Goal: Task Accomplishment & Management: Manage account settings

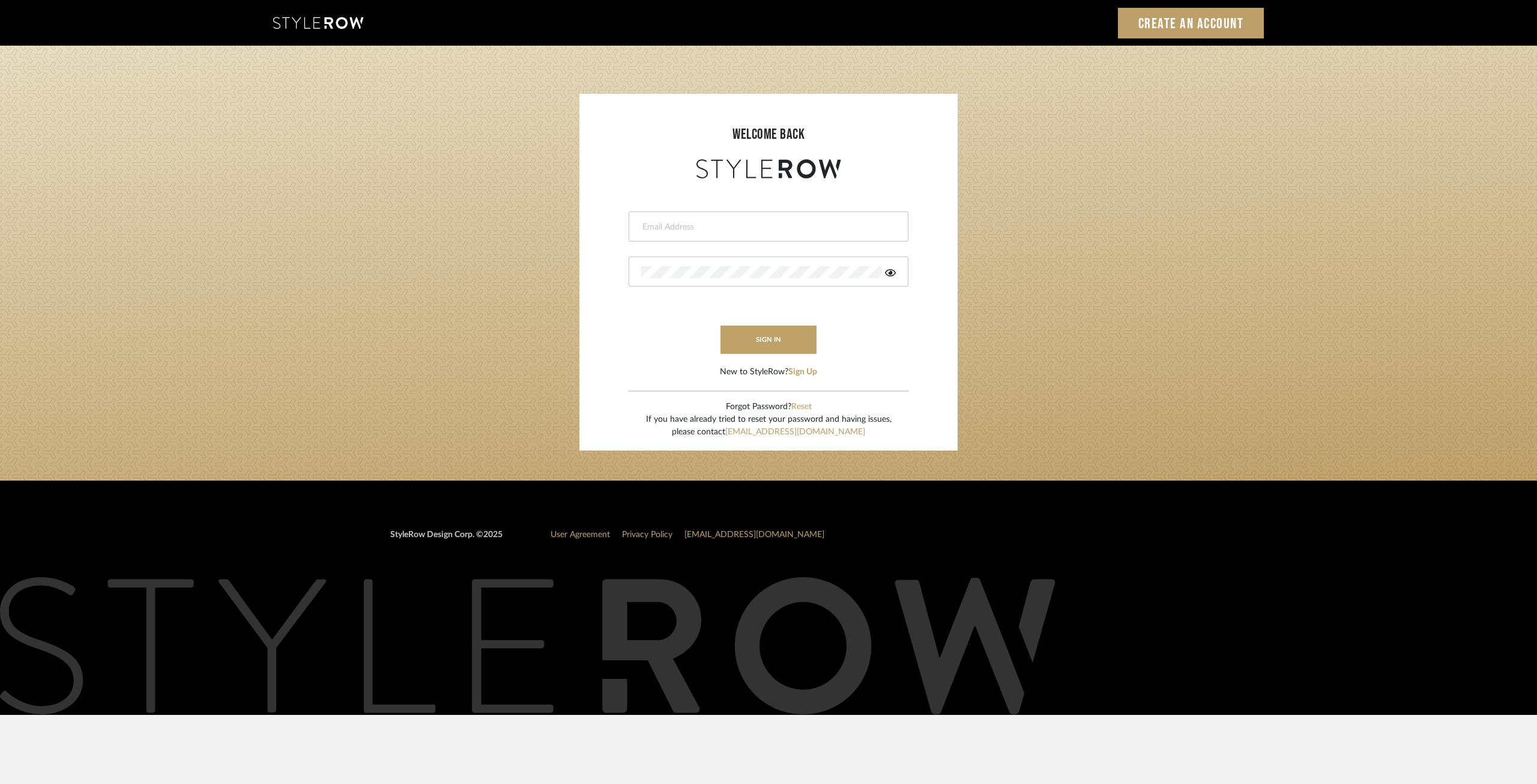
type input "ksears@morgantewilson.com"
click at [750, 335] on button "sign in" at bounding box center [768, 339] width 96 height 28
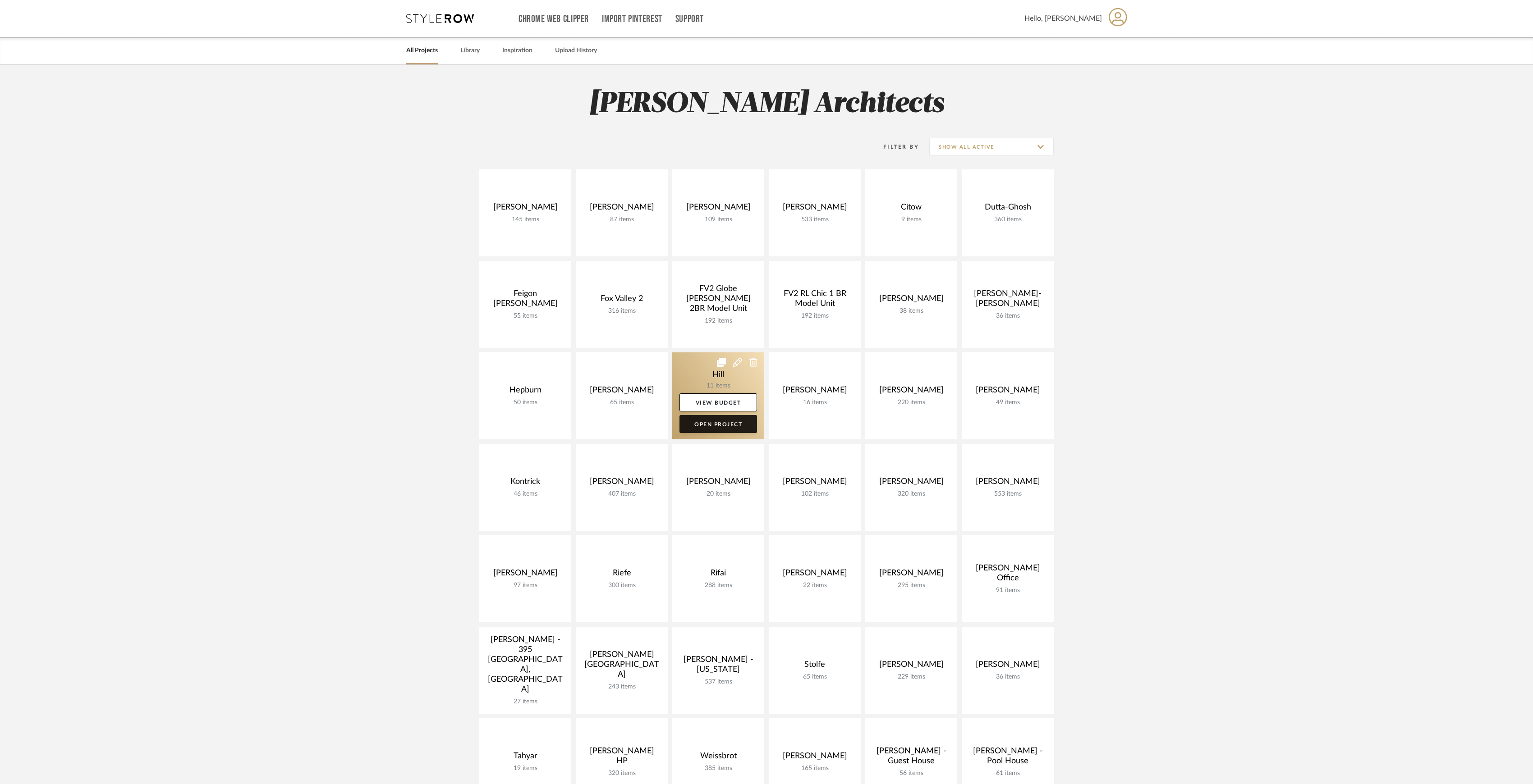
scroll to position [120, 0]
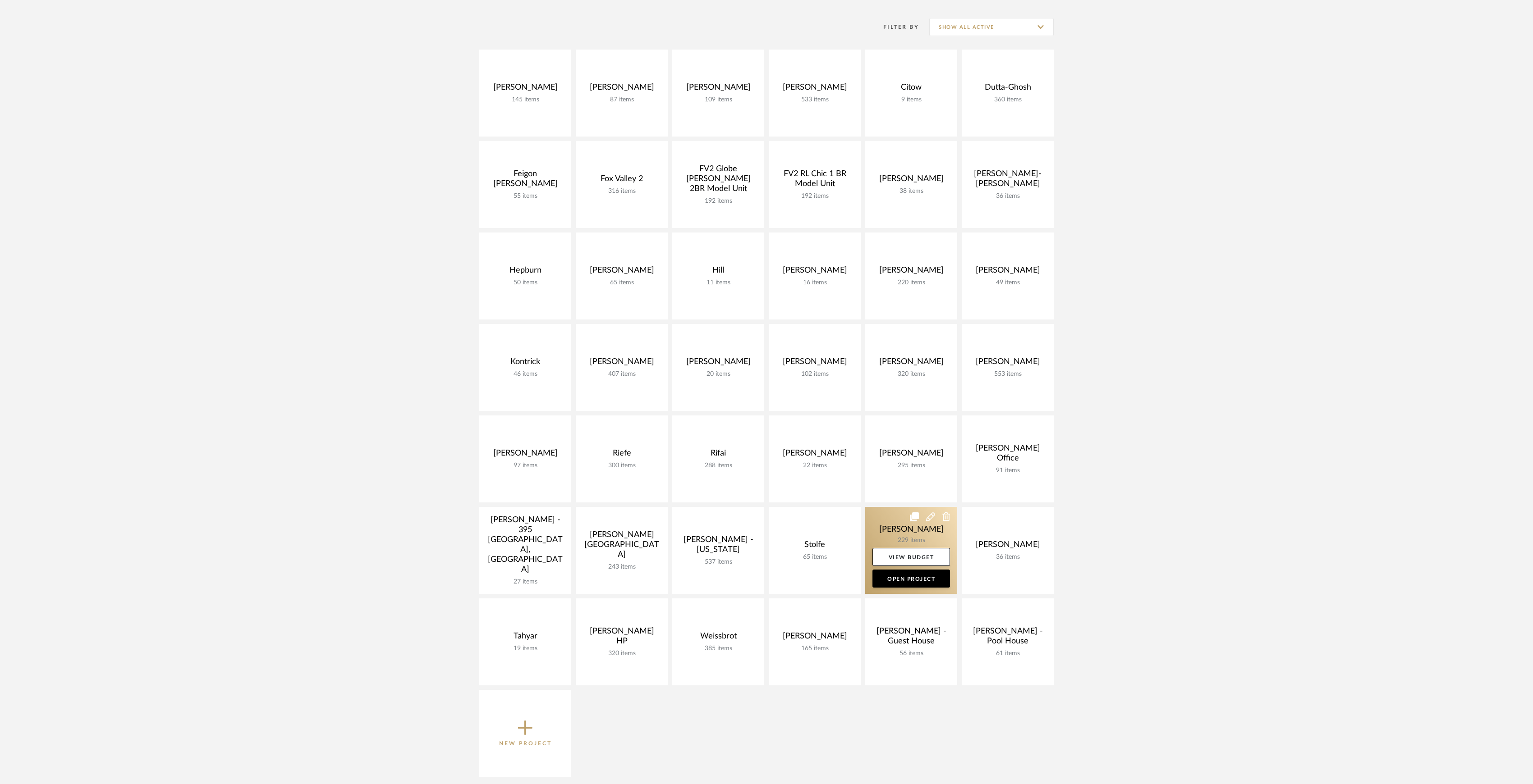
click at [894, 536] on link at bounding box center [911, 550] width 92 height 87
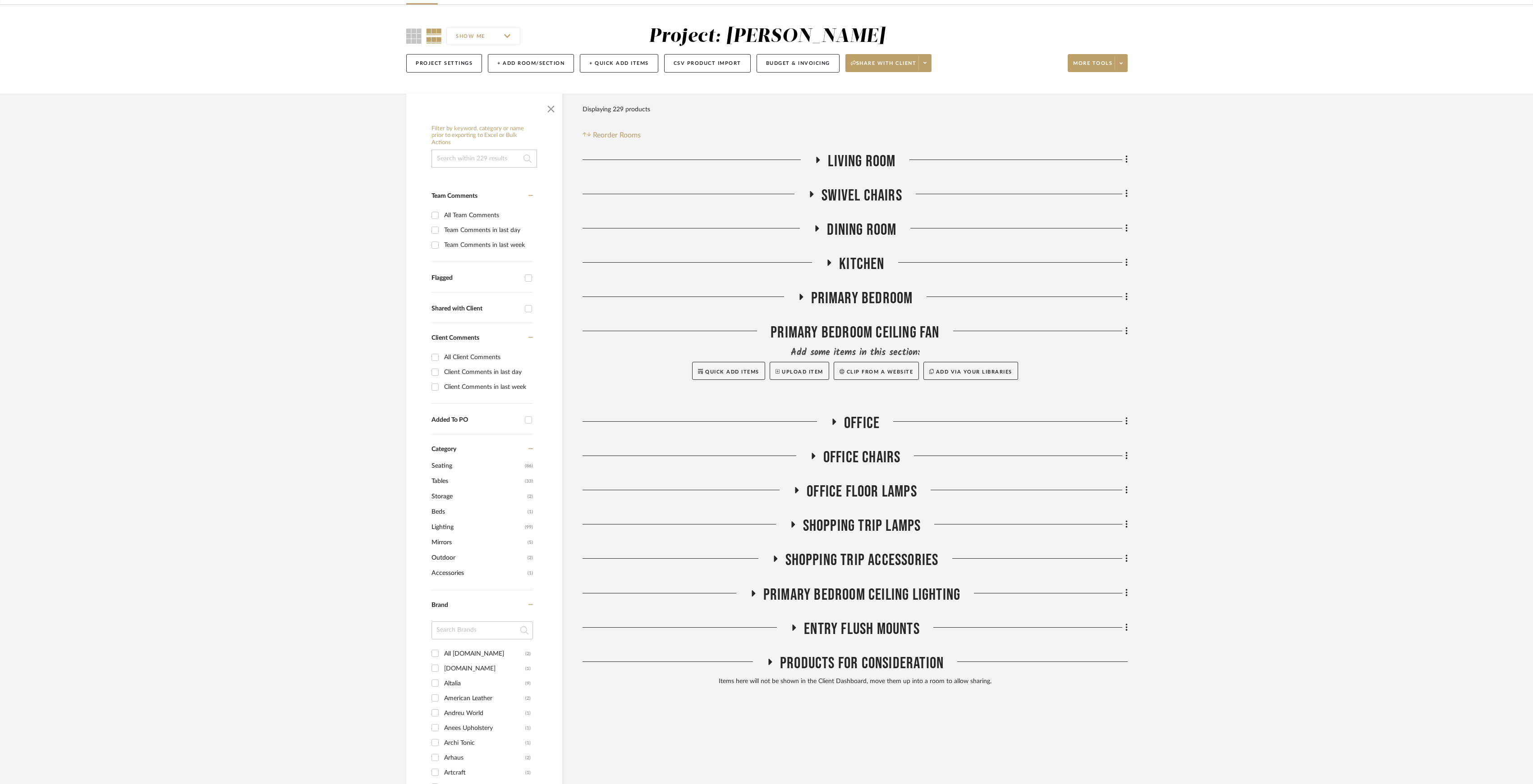
scroll to position [120, 0]
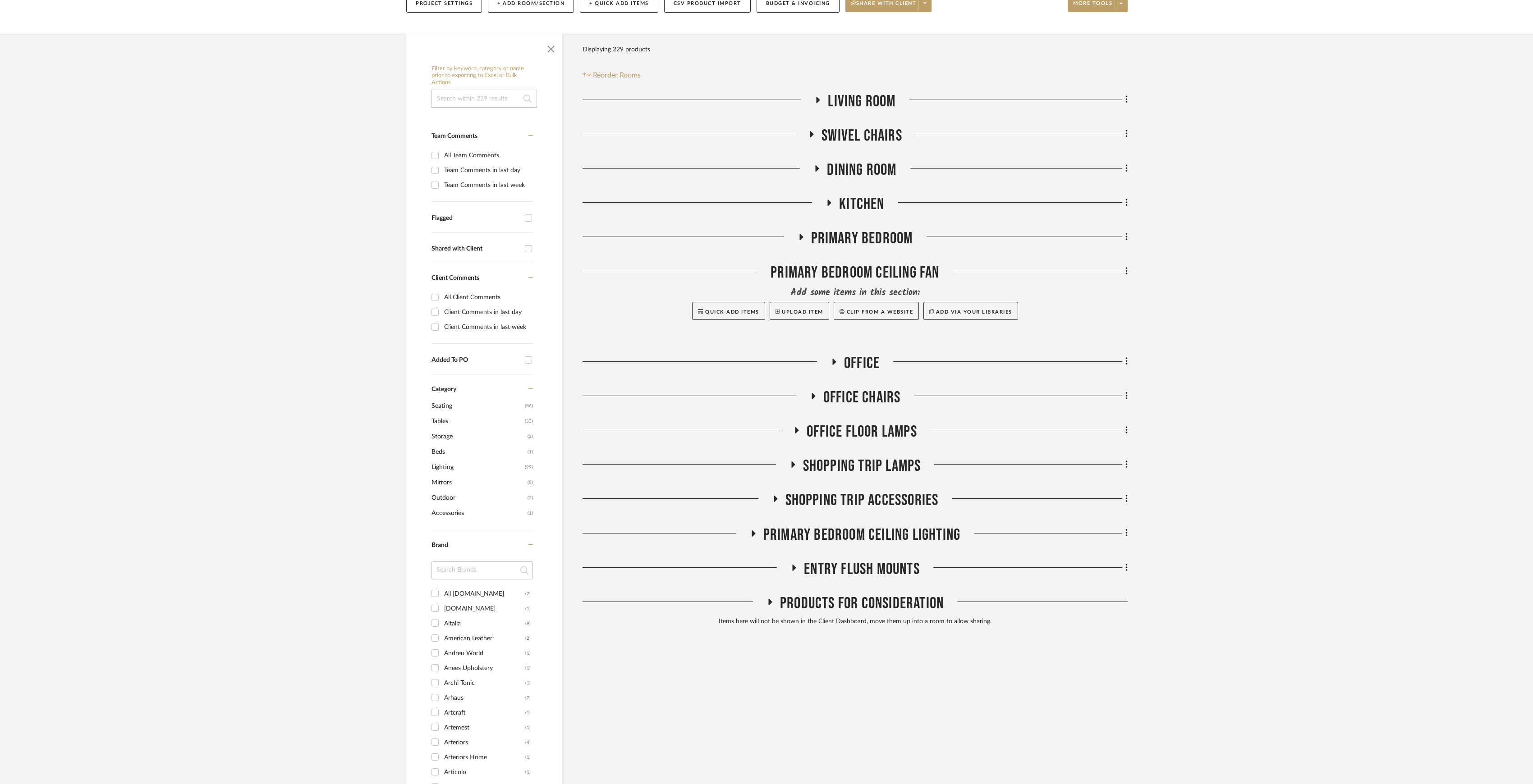
drag, startPoint x: 1125, startPoint y: 240, endPoint x: 1131, endPoint y: 278, distance: 38.5
click at [1099, 281] on div at bounding box center [1034, 274] width 188 height 23
click at [1128, 273] on div "Filter by keyword, category or name prior to exporting to Excel or Bulk Actions…" at bounding box center [767, 599] width 748 height 1131
click at [1126, 272] on icon at bounding box center [1126, 271] width 1 height 7
click at [1094, 376] on button "Add Room Below" at bounding box center [1085, 381] width 85 height 23
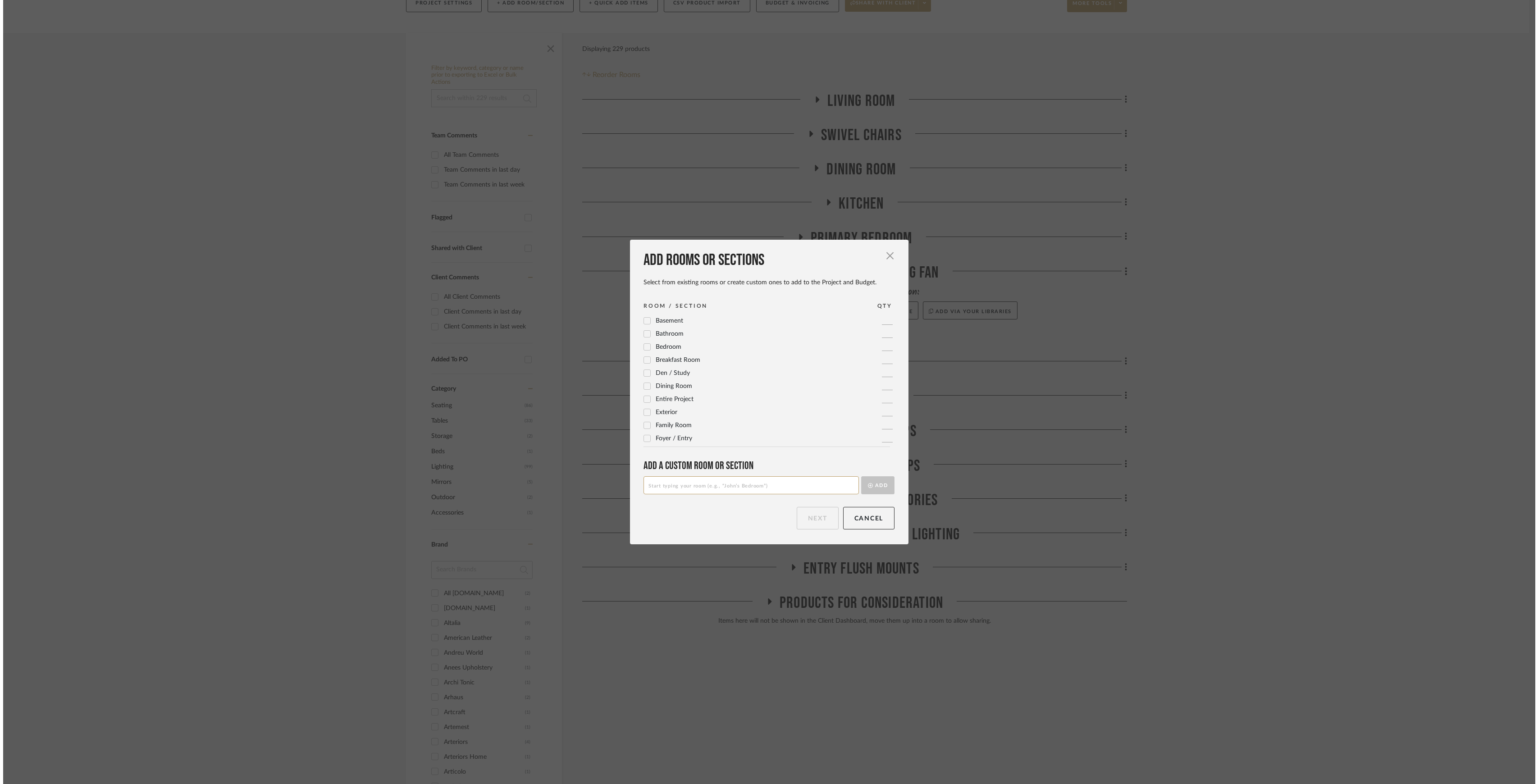
scroll to position [0, 0]
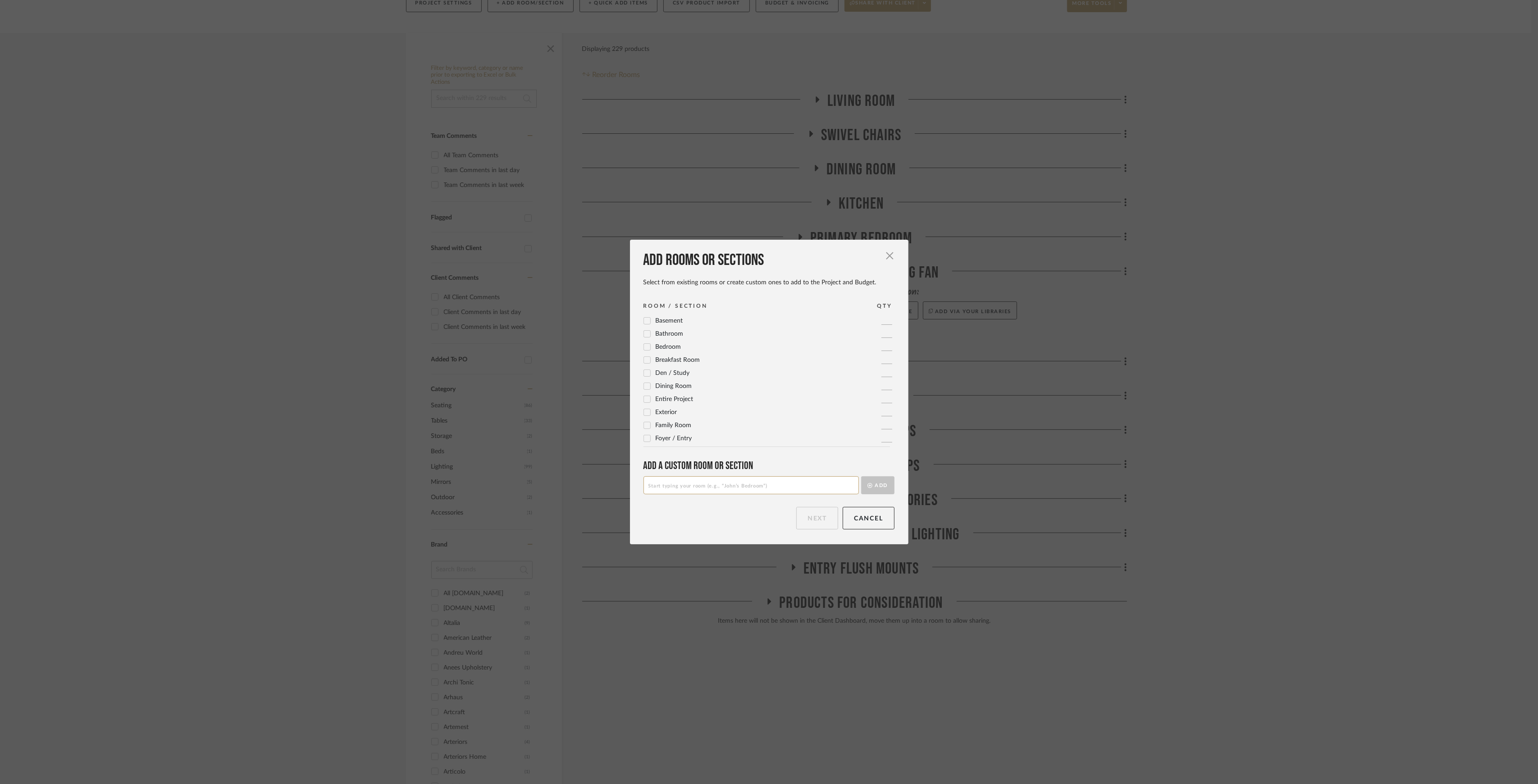
click at [776, 489] on input at bounding box center [751, 485] width 215 height 18
type input "p"
type input "Primary Bedroom Nightstands"
click at [861, 476] on button "Add" at bounding box center [878, 485] width 34 height 18
click at [796, 511] on button "Next" at bounding box center [817, 518] width 42 height 23
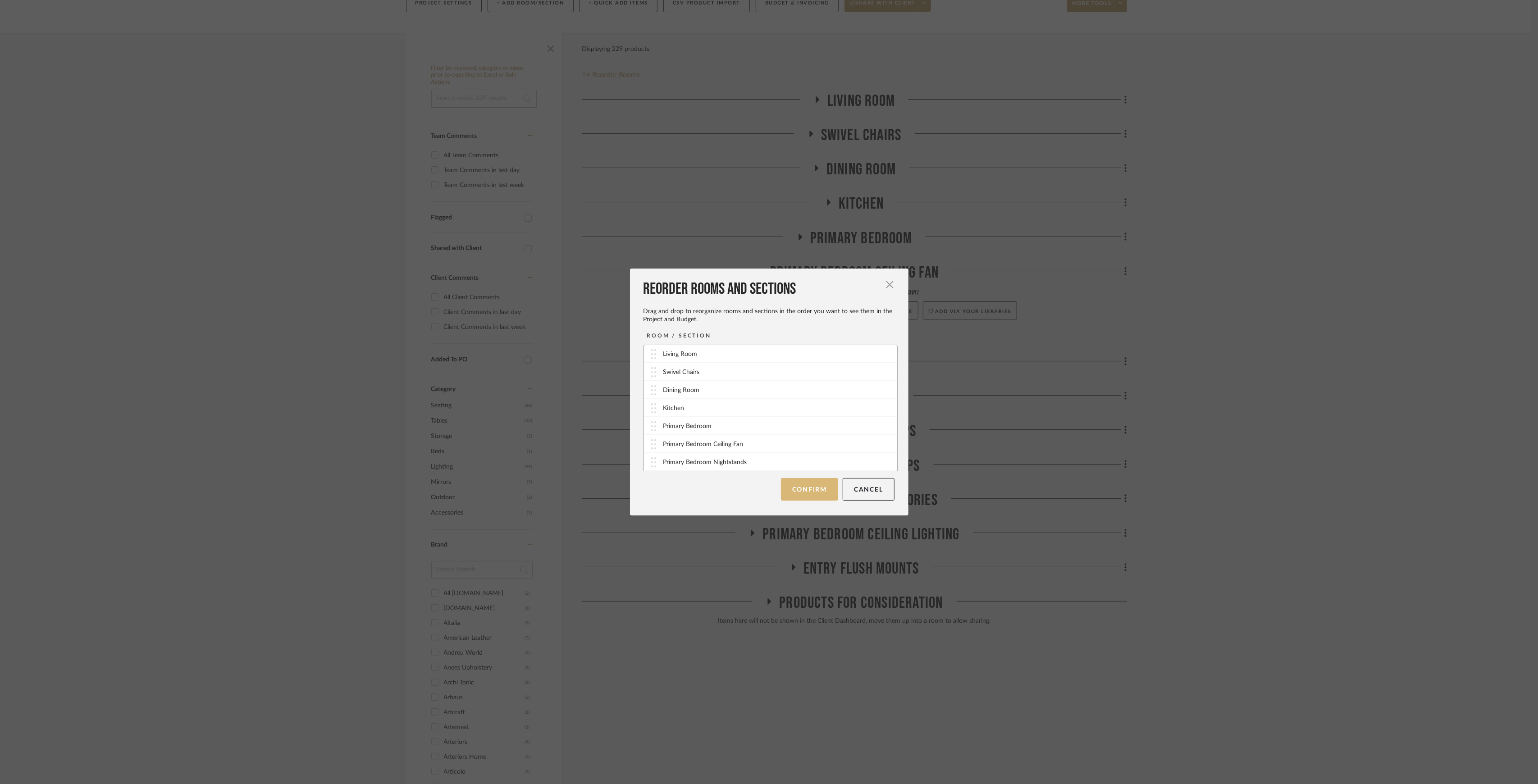
click at [798, 484] on button "Confirm" at bounding box center [810, 489] width 57 height 23
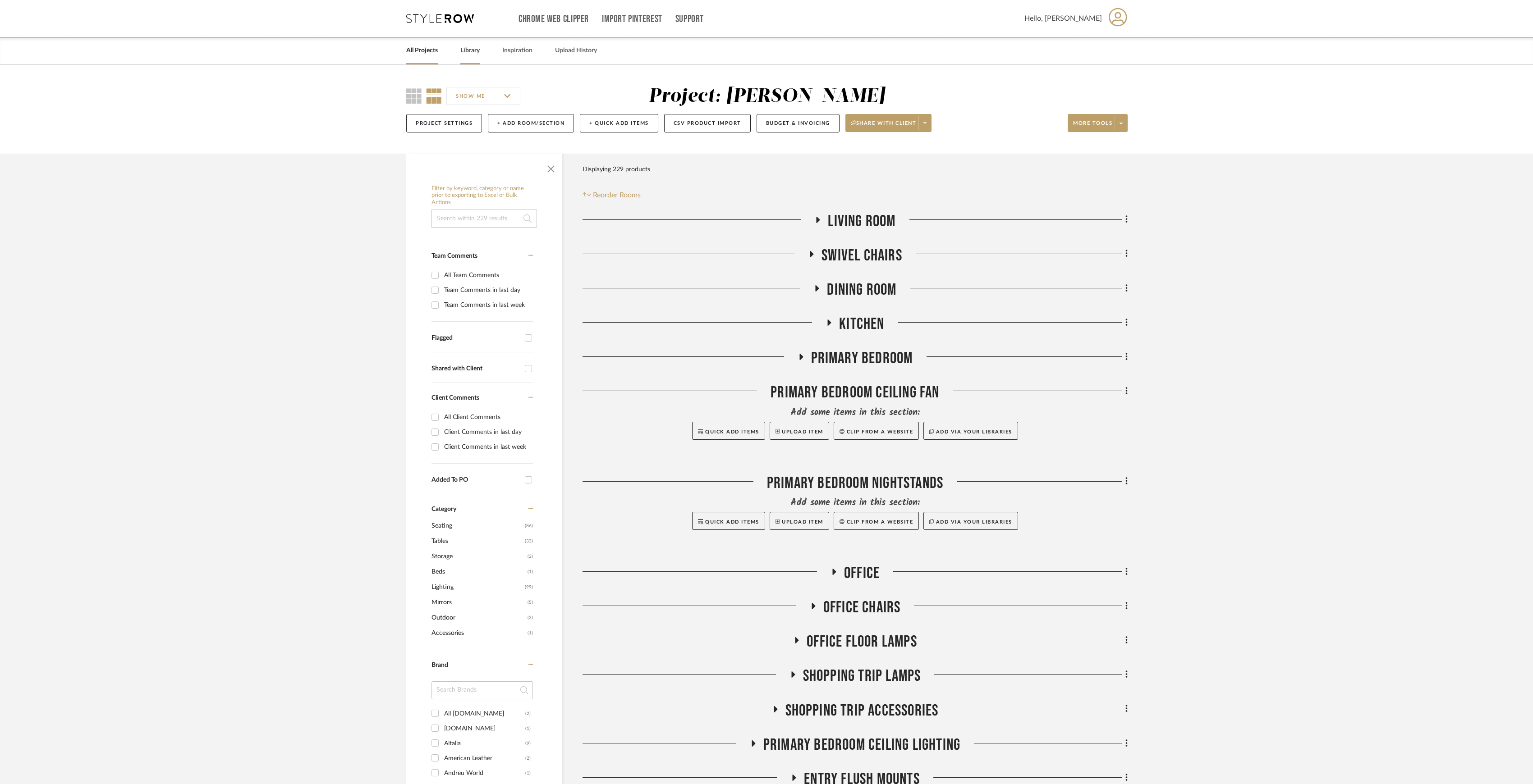
click at [468, 48] on link "Library" at bounding box center [470, 51] width 19 height 12
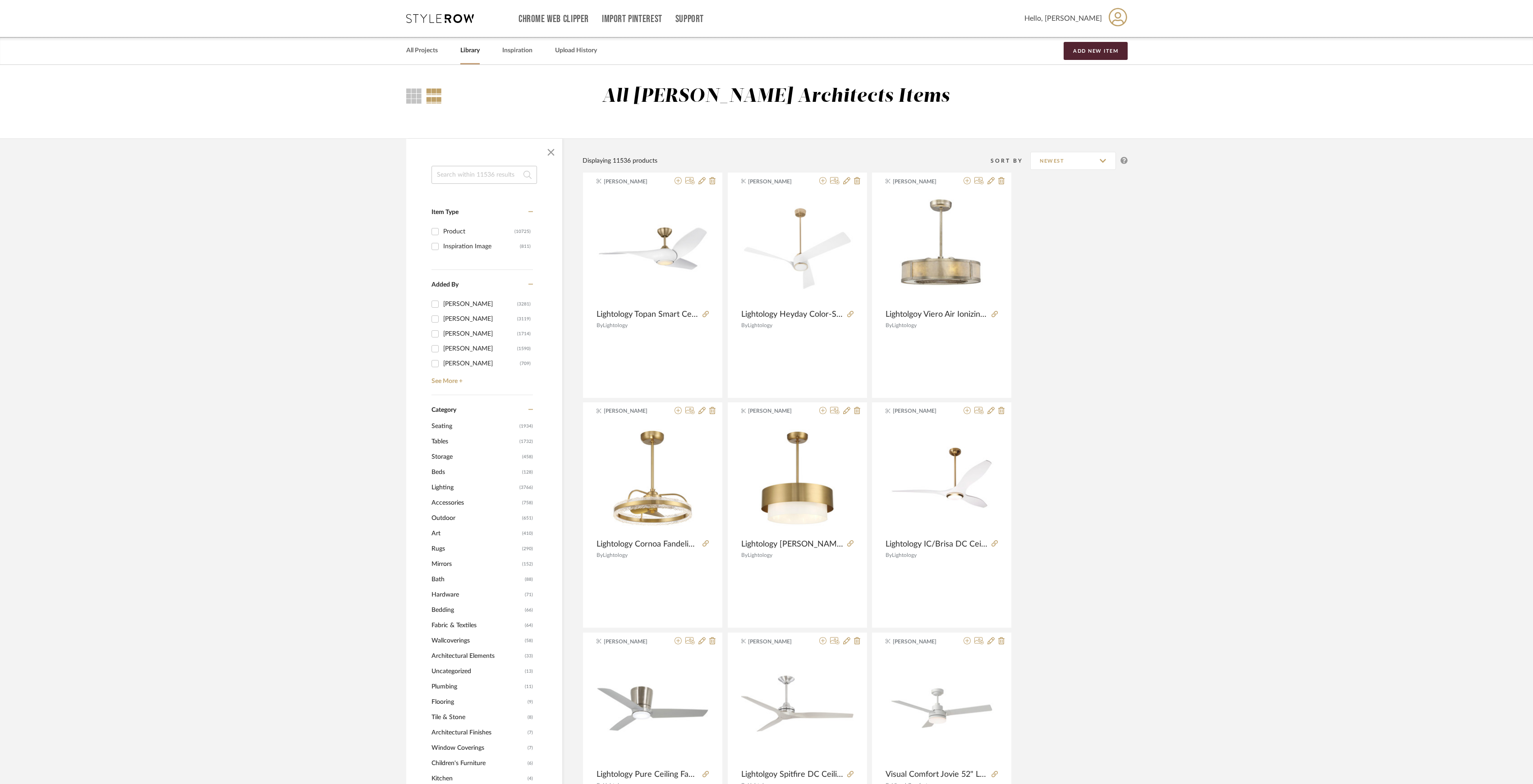
click at [443, 443] on span "Tables" at bounding box center [474, 441] width 86 height 15
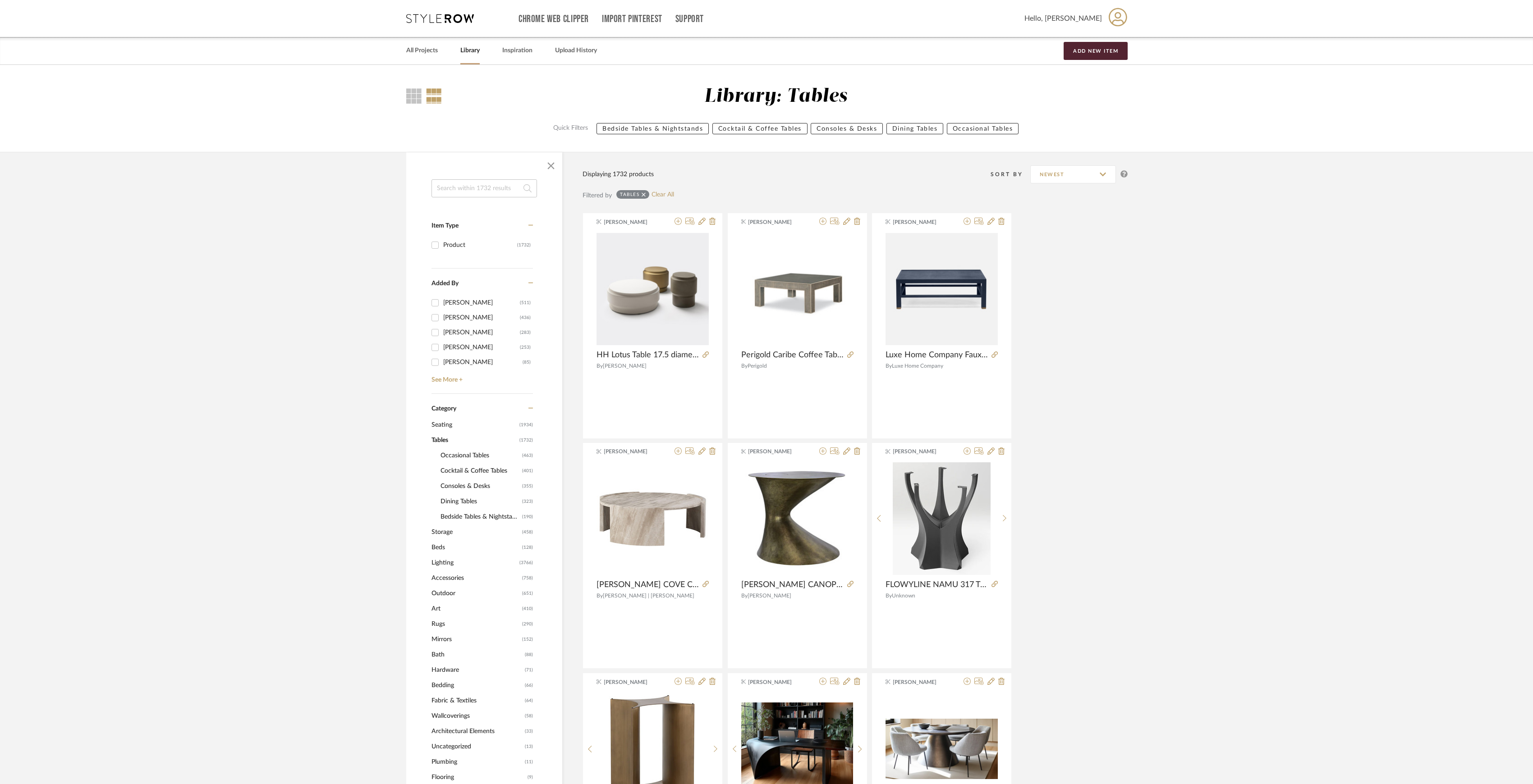
click at [476, 518] on span "Bedside Tables & Nightstands" at bounding box center [480, 517] width 79 height 15
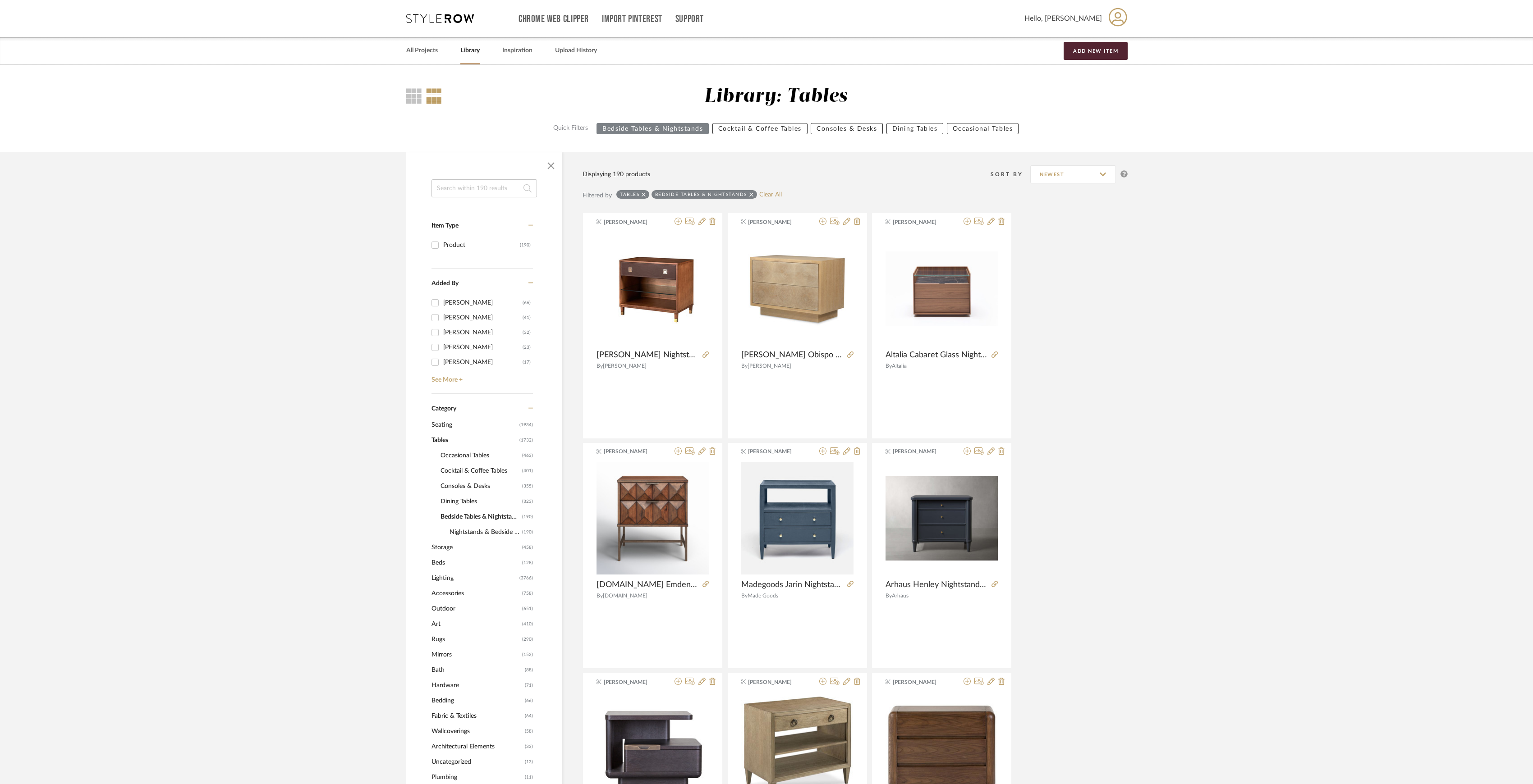
click at [482, 532] on span "Nightstands‎‎‏‏‎ & Bedside Tables" at bounding box center [485, 532] width 70 height 15
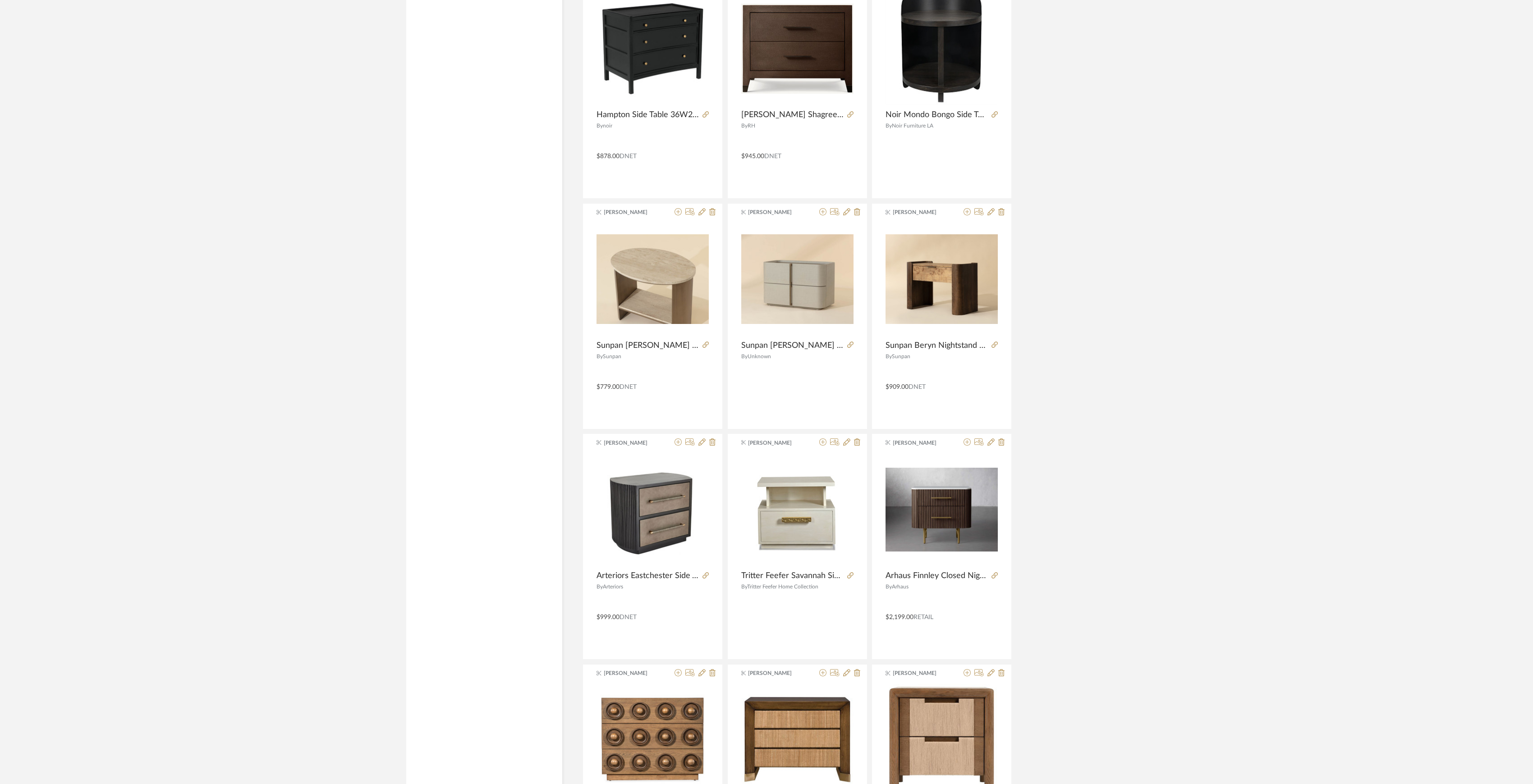
scroll to position [1682, 0]
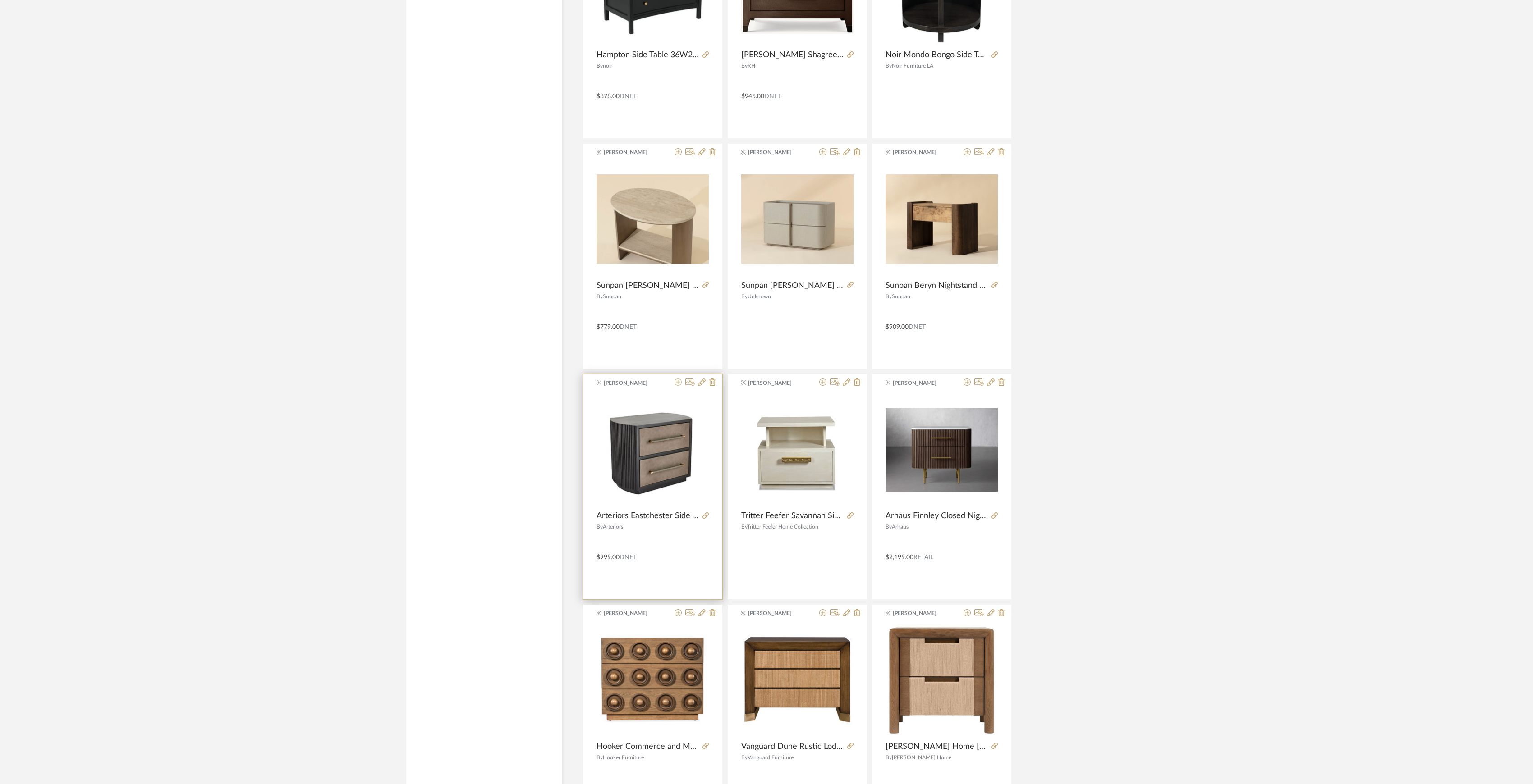
click at [680, 385] on icon at bounding box center [678, 382] width 7 height 7
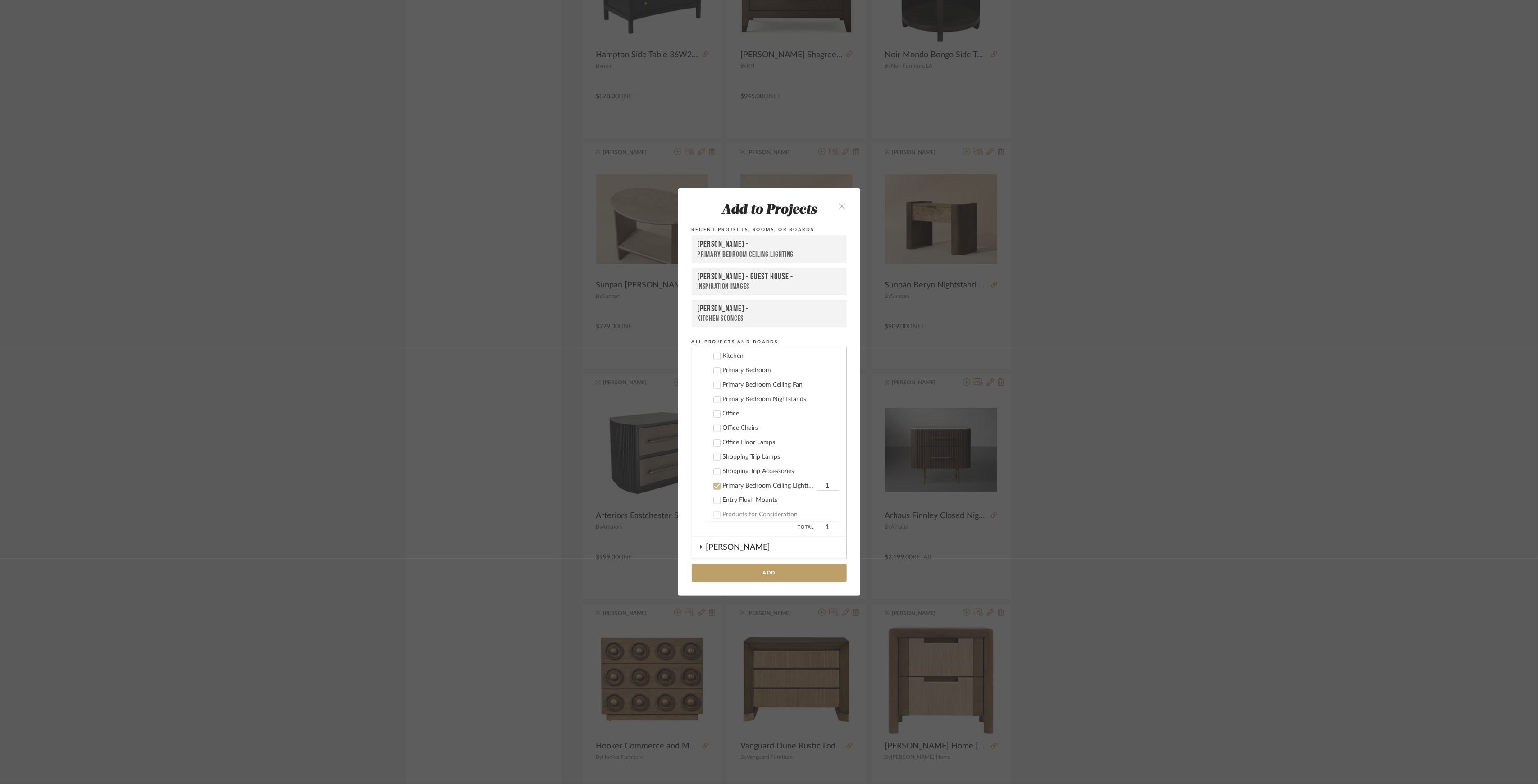
scroll to position [755, 0]
click at [746, 456] on div "Primary Bedroom Nightstands" at bounding box center [780, 459] width 117 height 7
click at [714, 544] on icon at bounding box center [717, 547] width 7 height 7
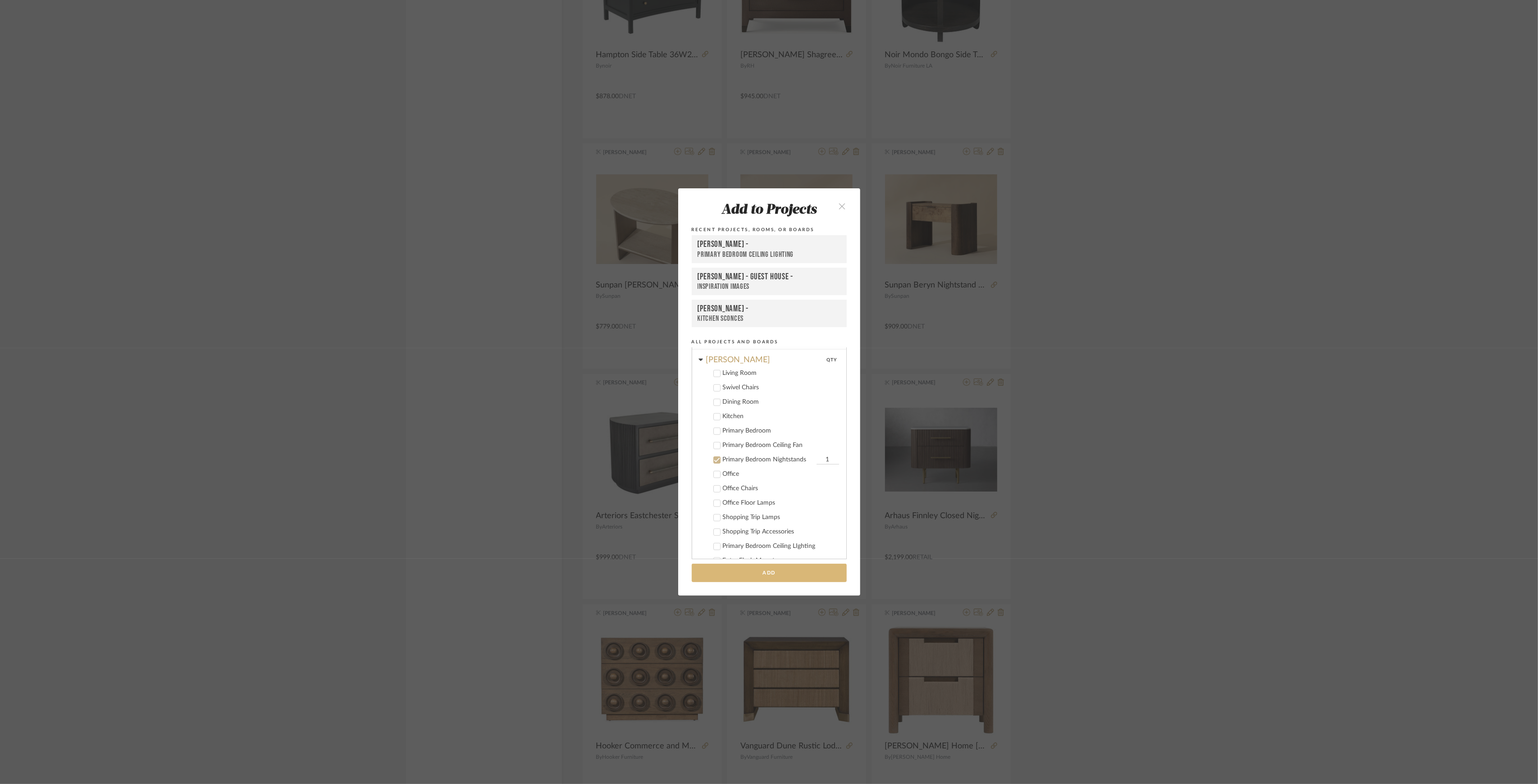
click at [787, 577] on button "Add" at bounding box center [769, 572] width 155 height 18
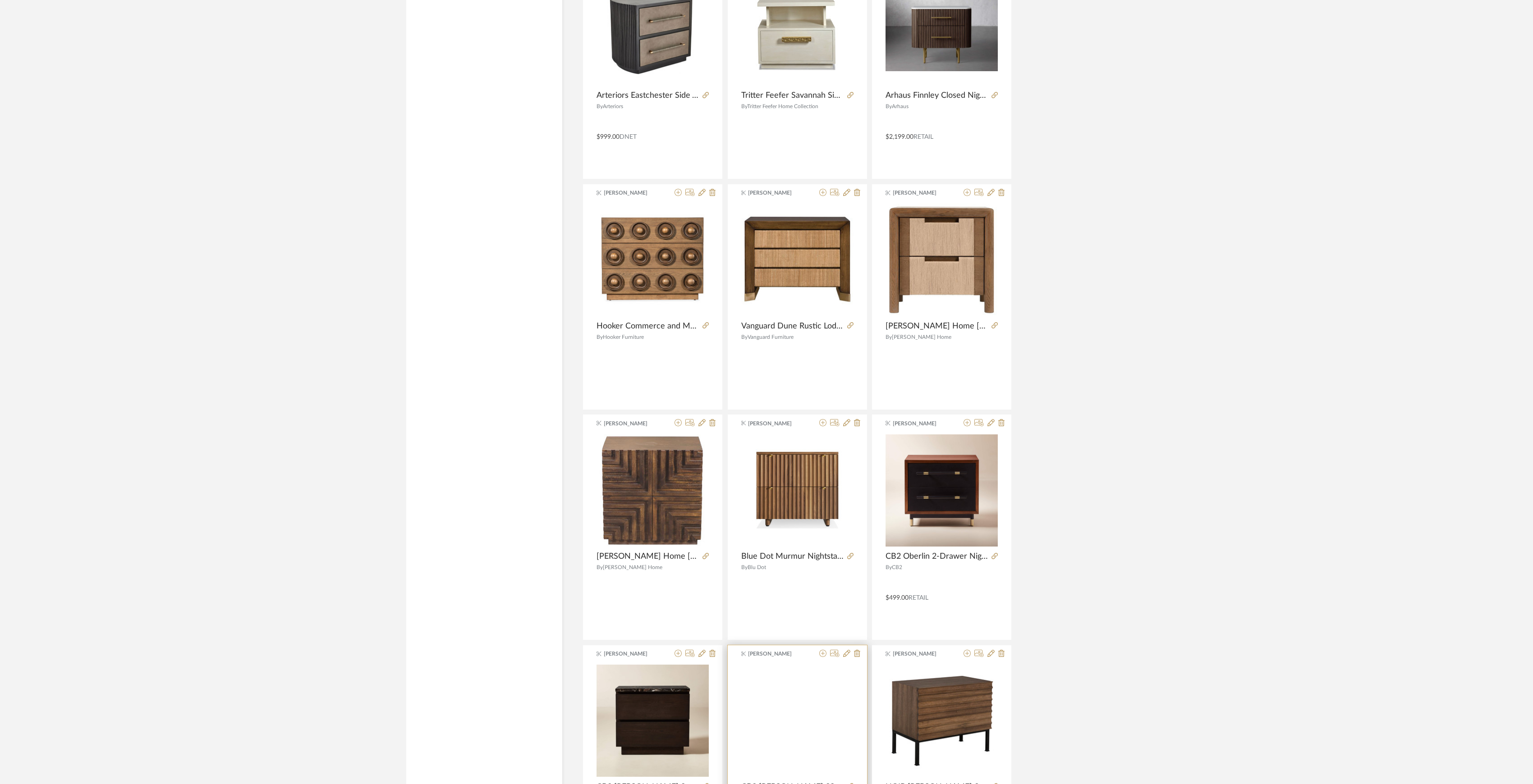
scroll to position [2283, 0]
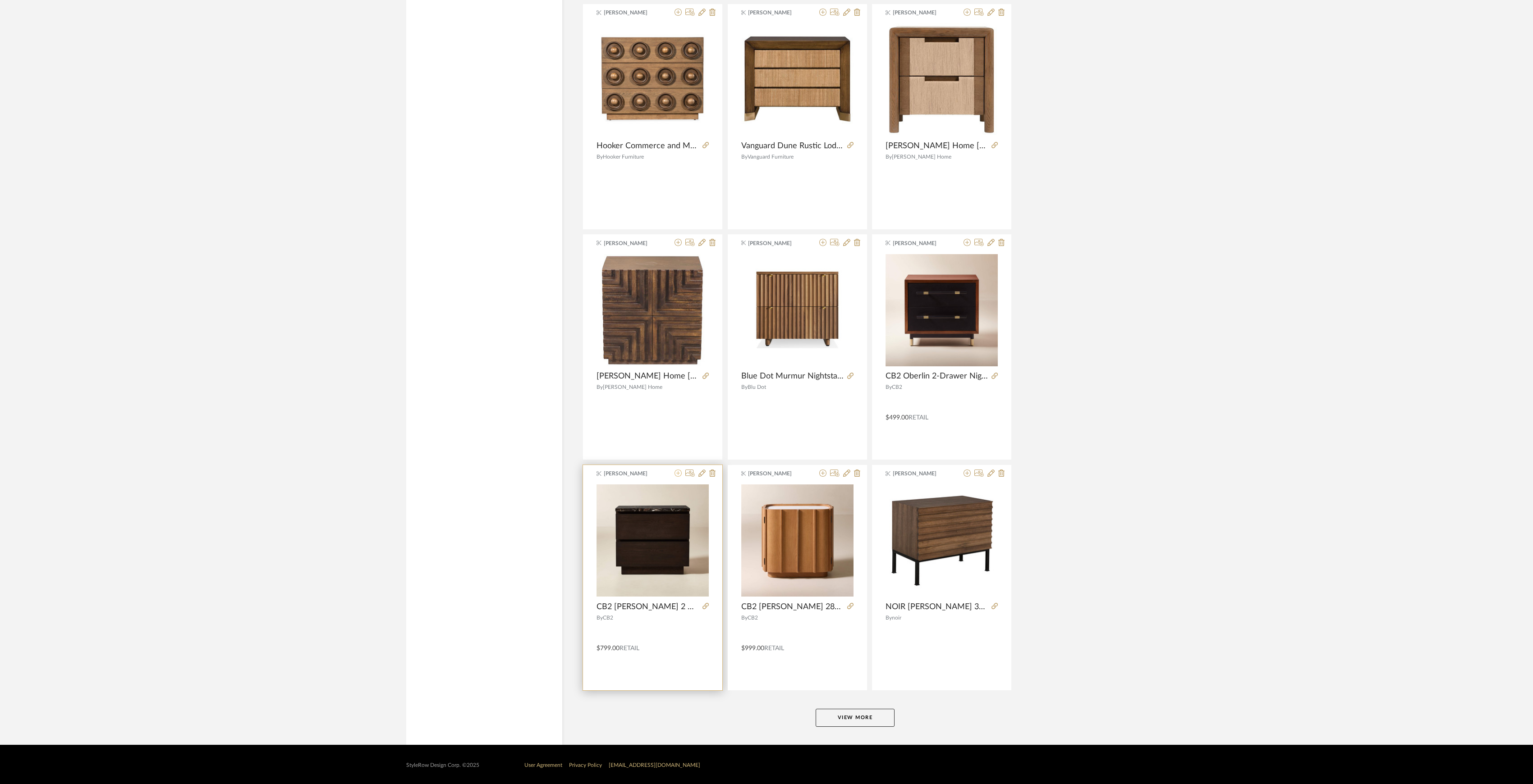
click at [678, 478] on button at bounding box center [678, 474] width 7 height 9
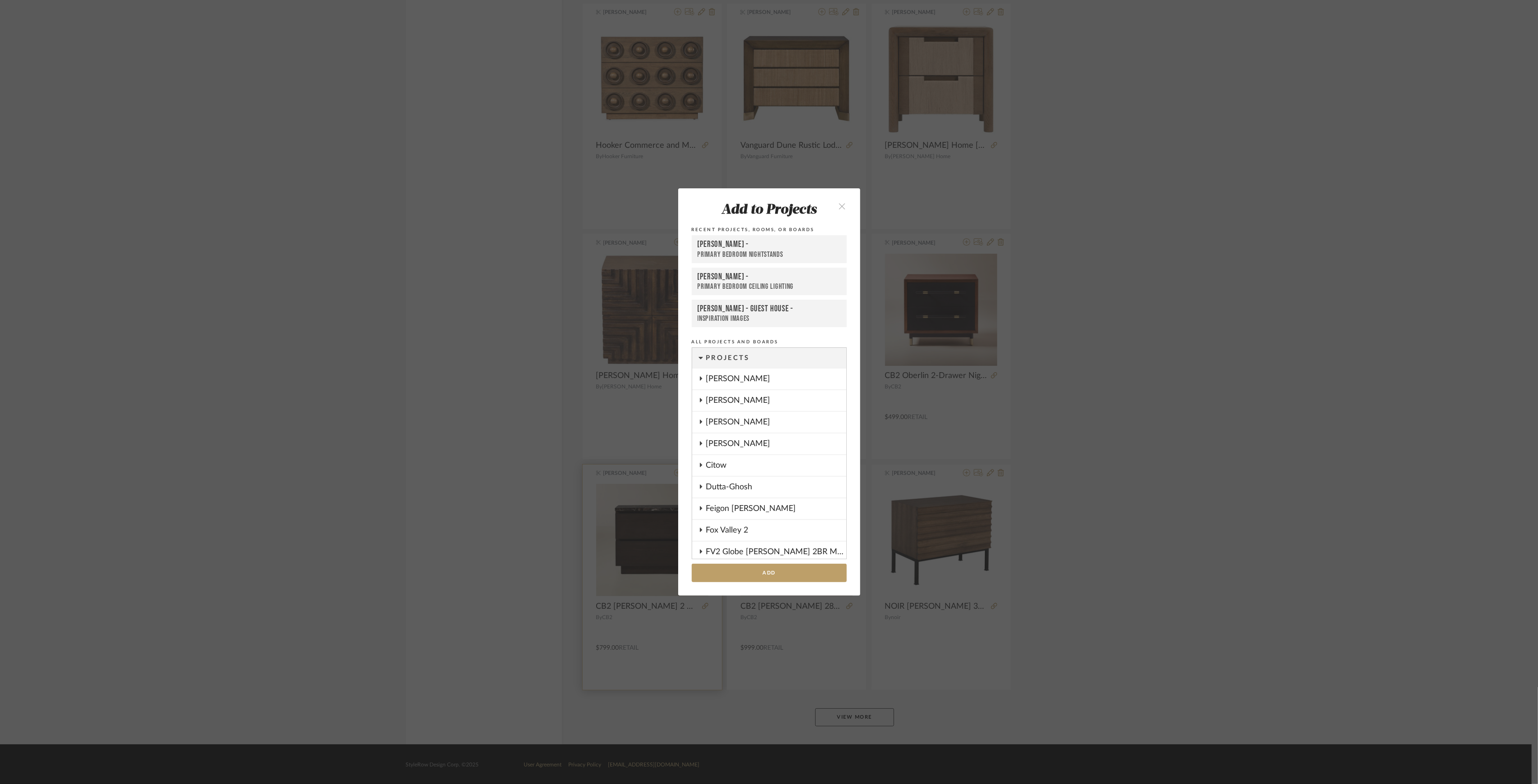
scroll to position [848, 0]
click at [799, 579] on button "Add" at bounding box center [769, 572] width 155 height 18
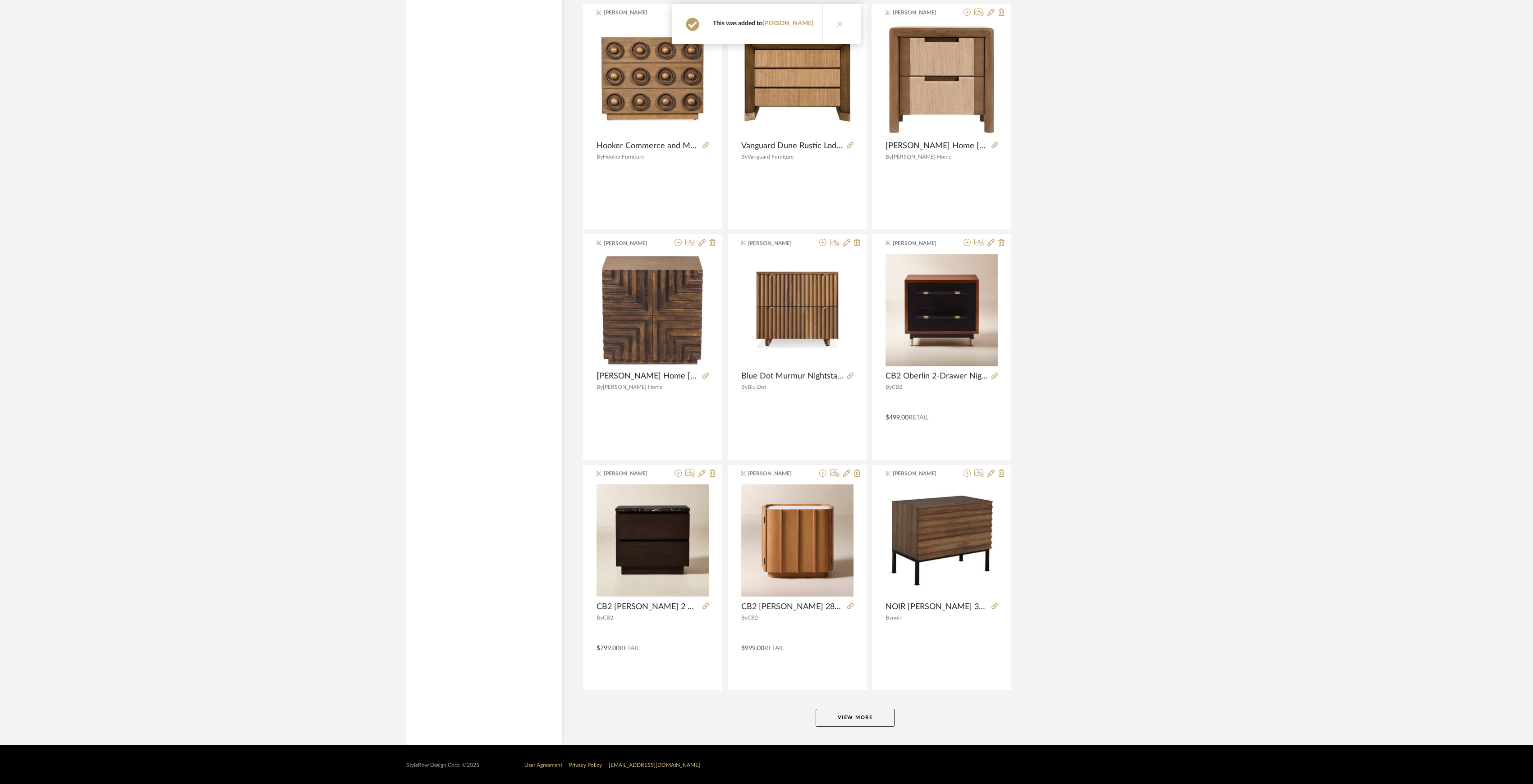
click at [856, 712] on button "View More" at bounding box center [856, 717] width 79 height 18
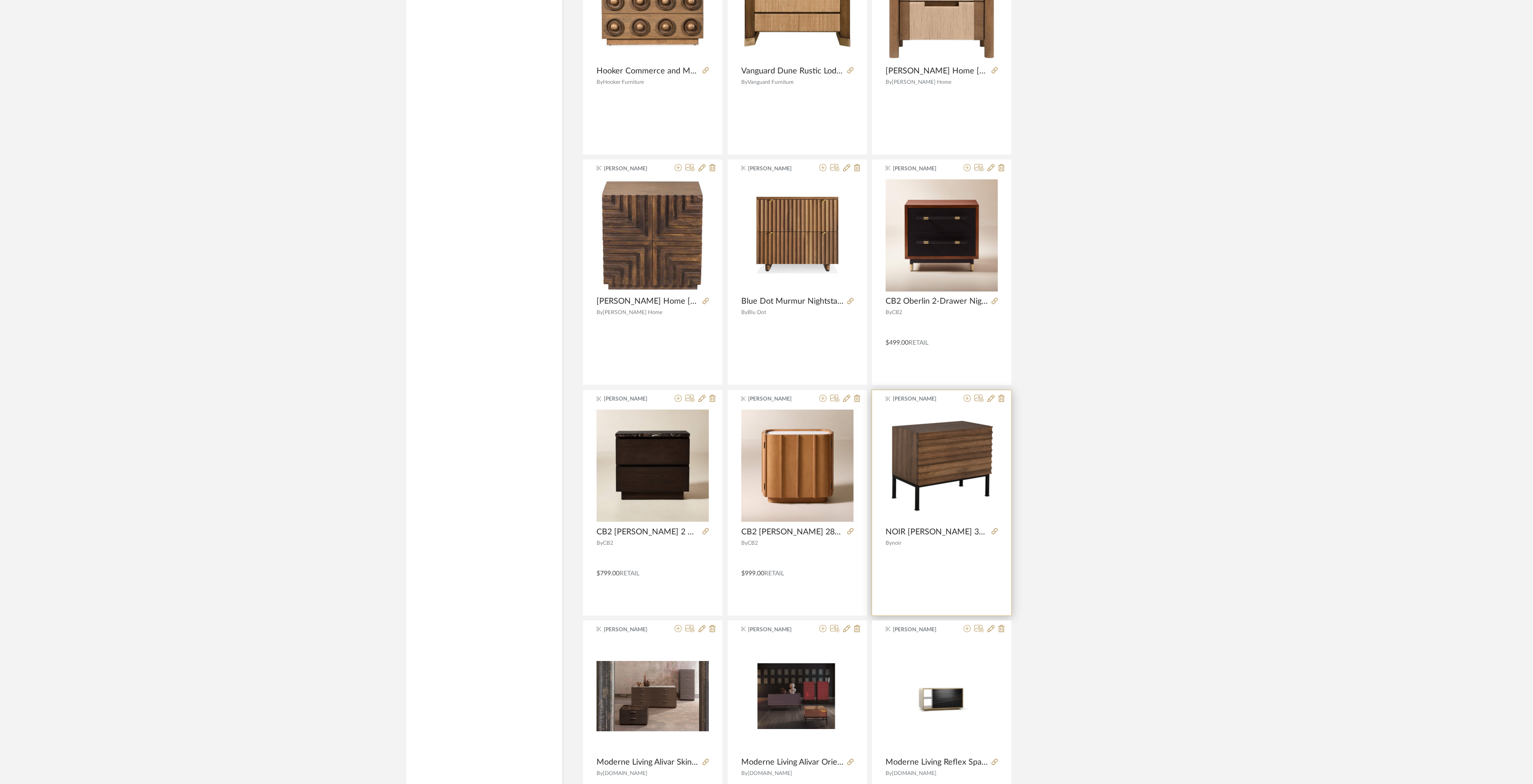
scroll to position [2538, 0]
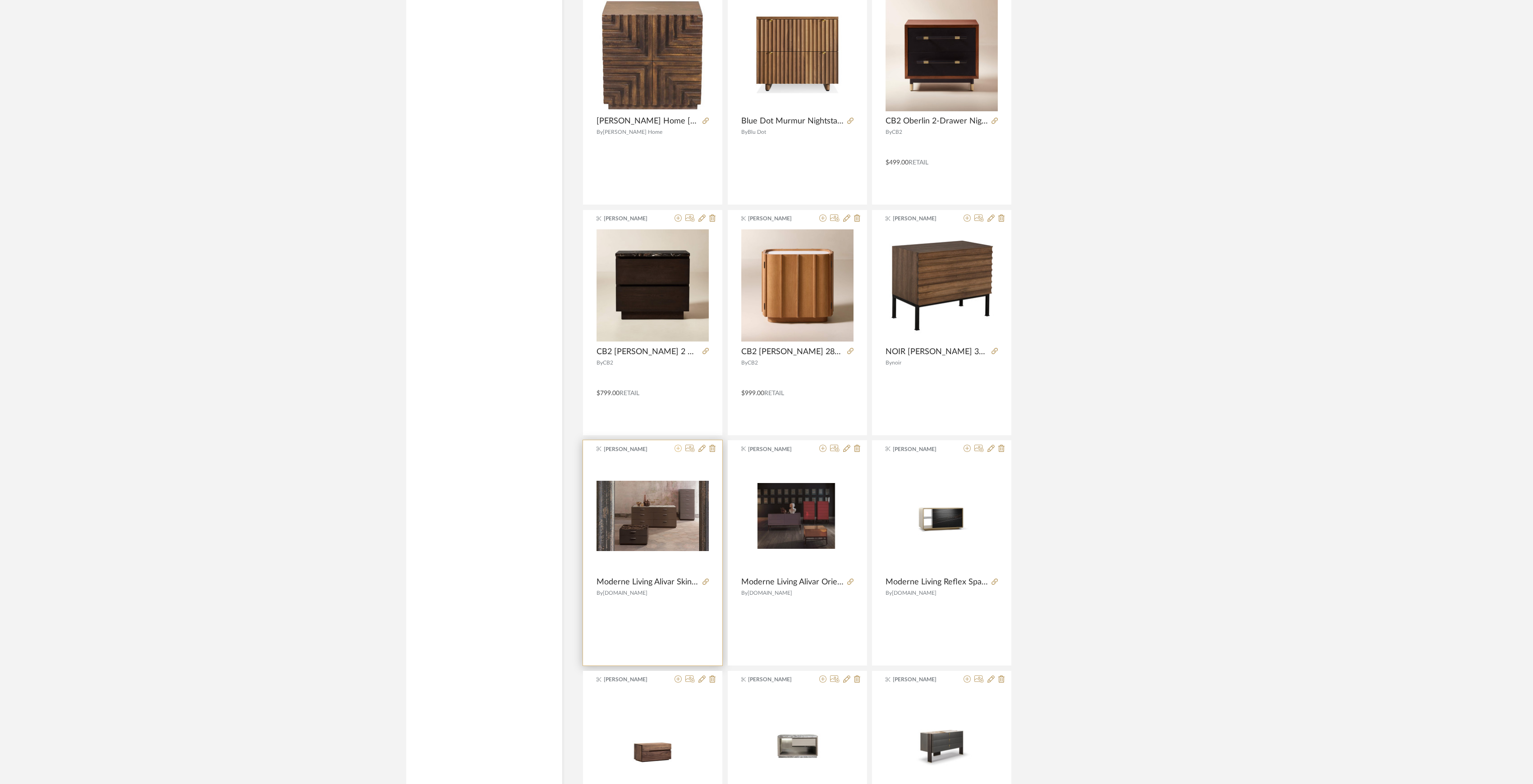
click at [674, 452] on icon at bounding box center [678, 448] width 7 height 7
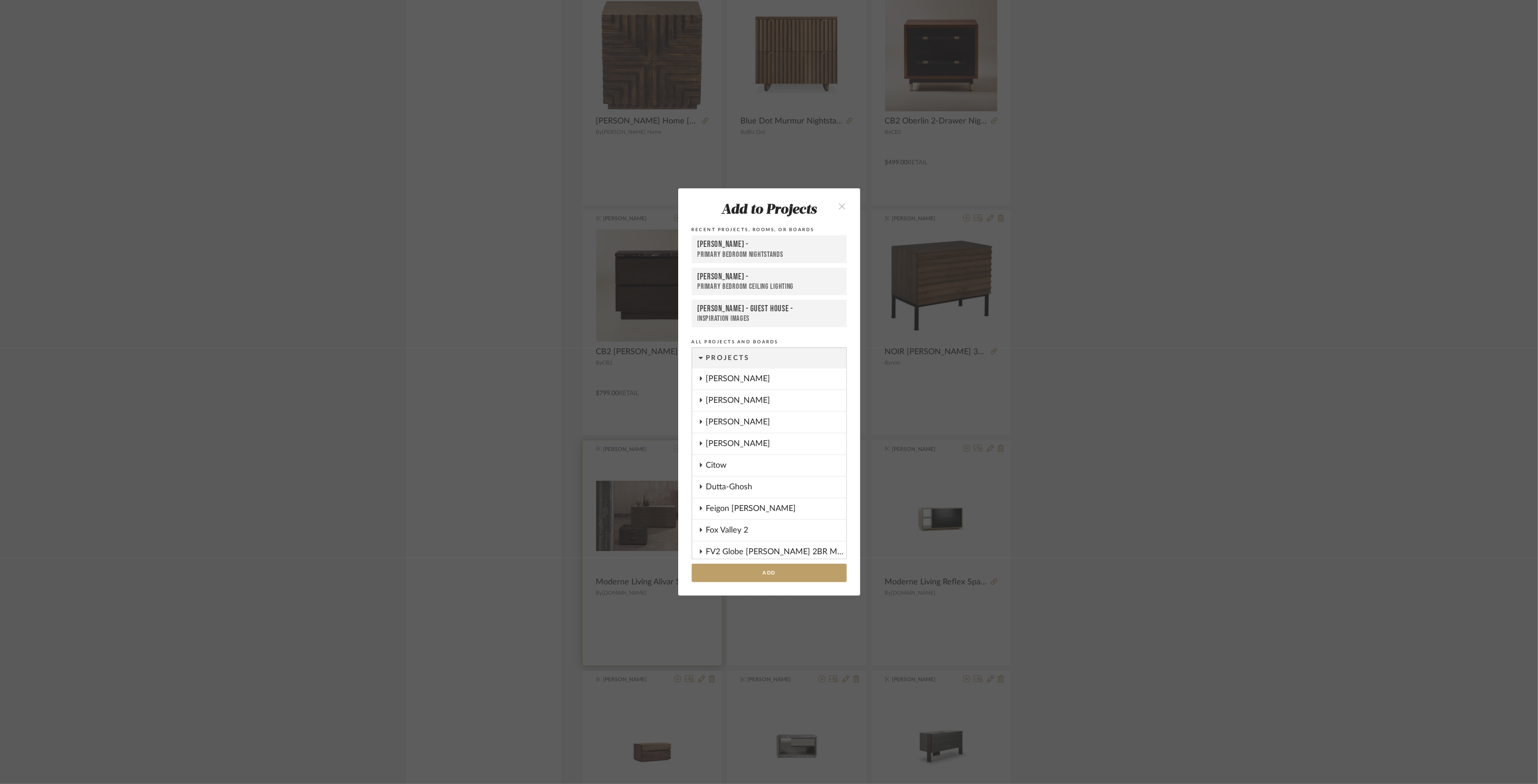
scroll to position [848, 0]
click at [788, 572] on button "Add" at bounding box center [769, 572] width 155 height 18
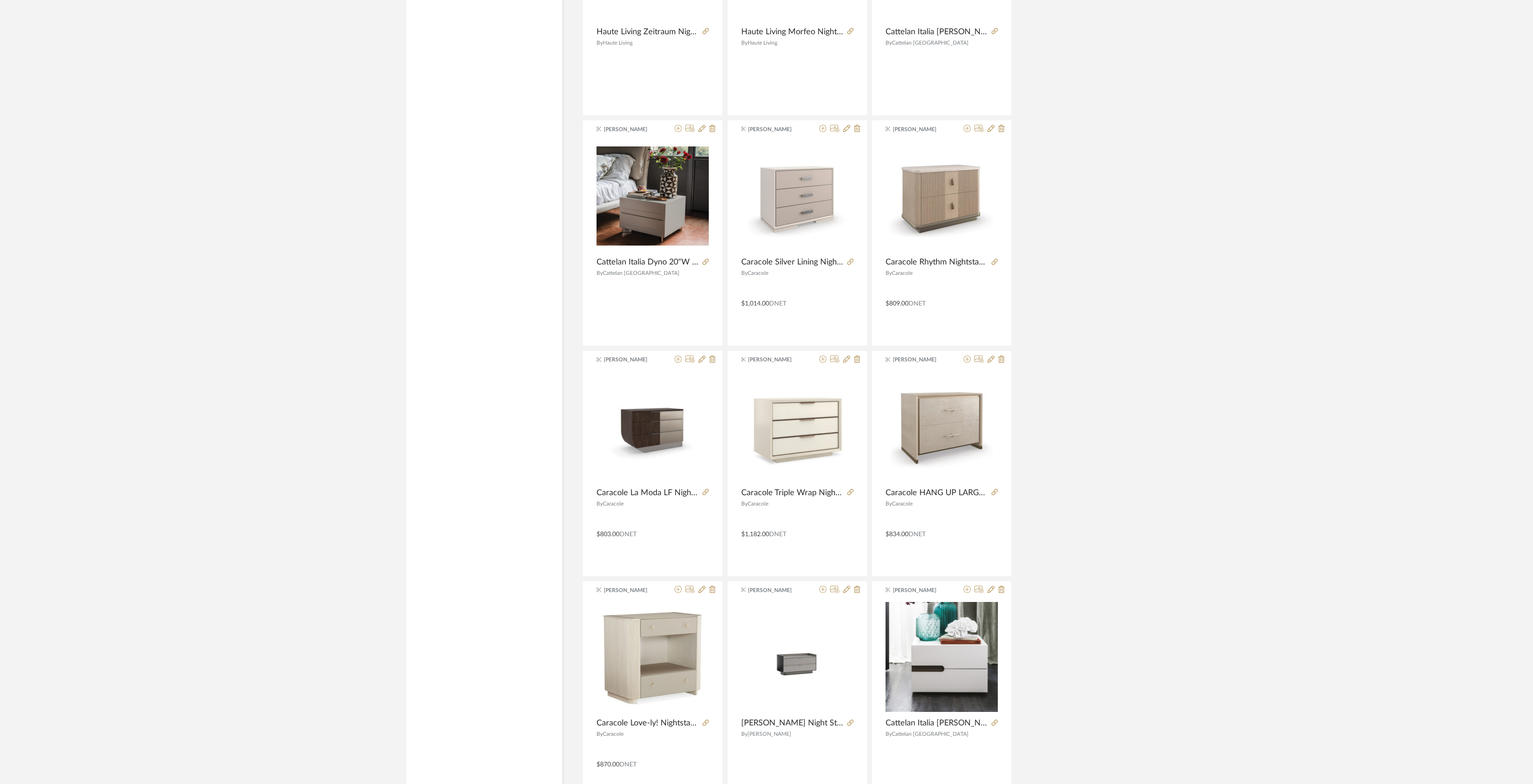
scroll to position [3379, 0]
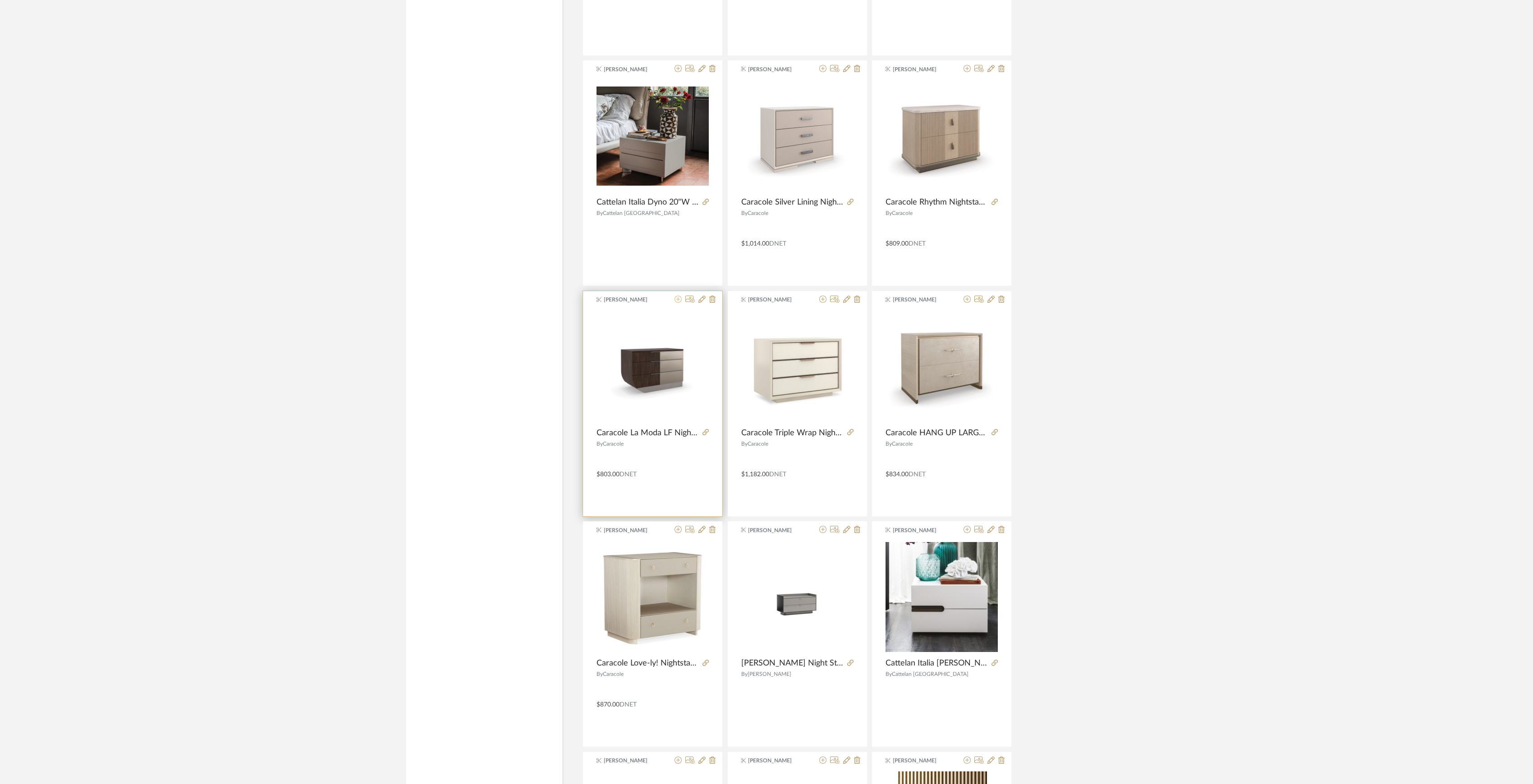
click at [677, 301] on icon at bounding box center [678, 299] width 7 height 7
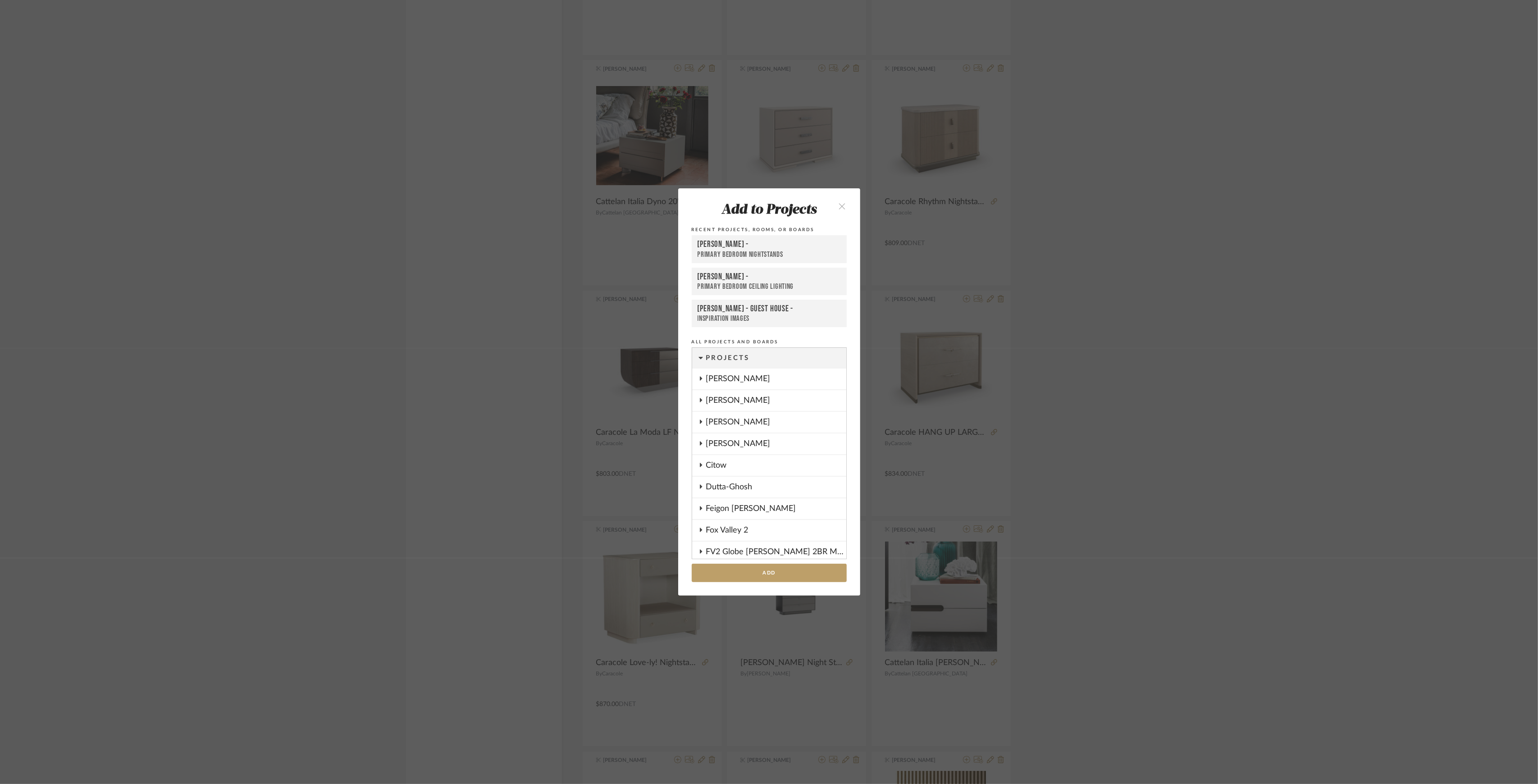
scroll to position [848, 0]
click at [783, 577] on button "Add" at bounding box center [769, 572] width 155 height 18
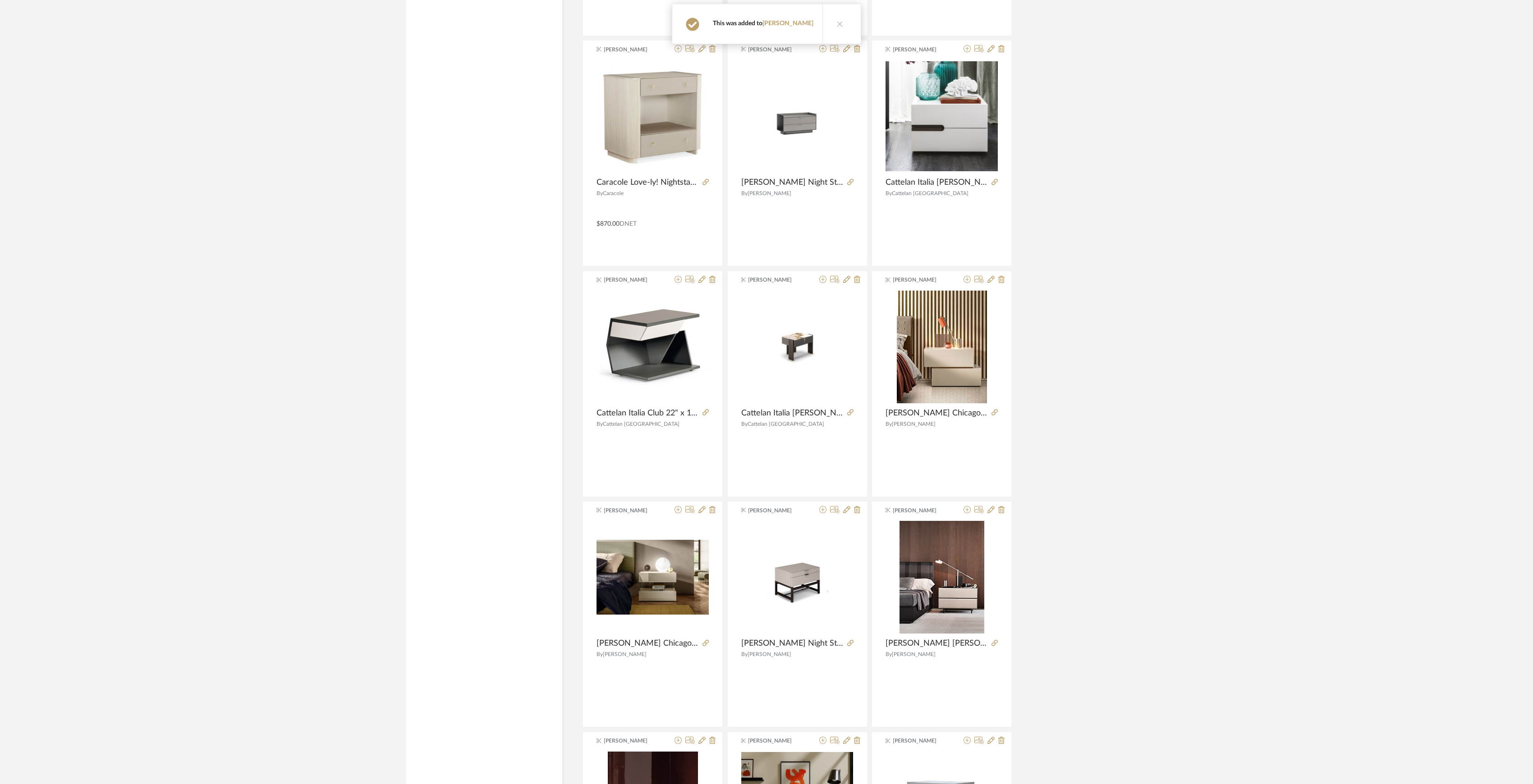
scroll to position [3919, 0]
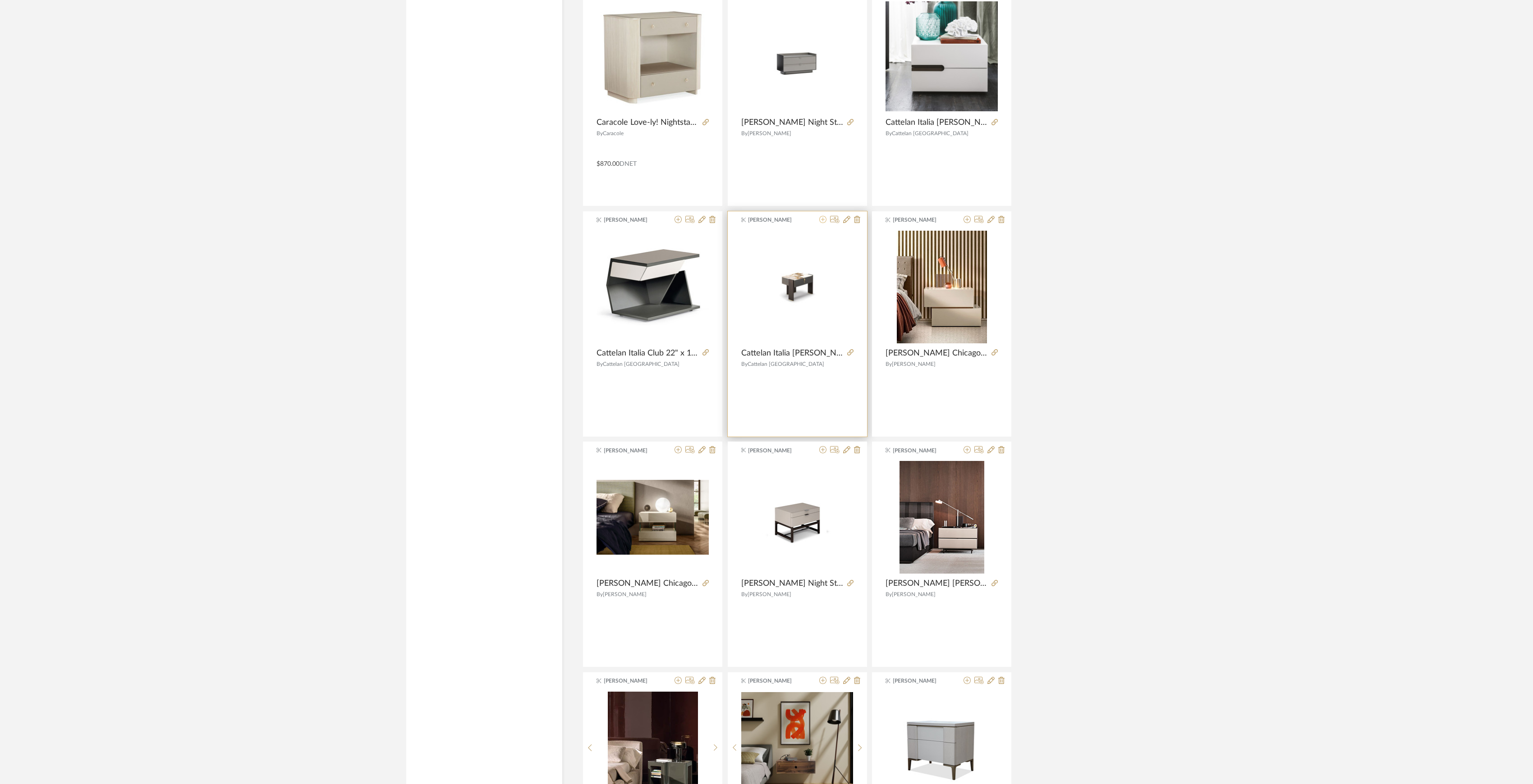
click at [820, 223] on icon at bounding box center [823, 220] width 7 height 7
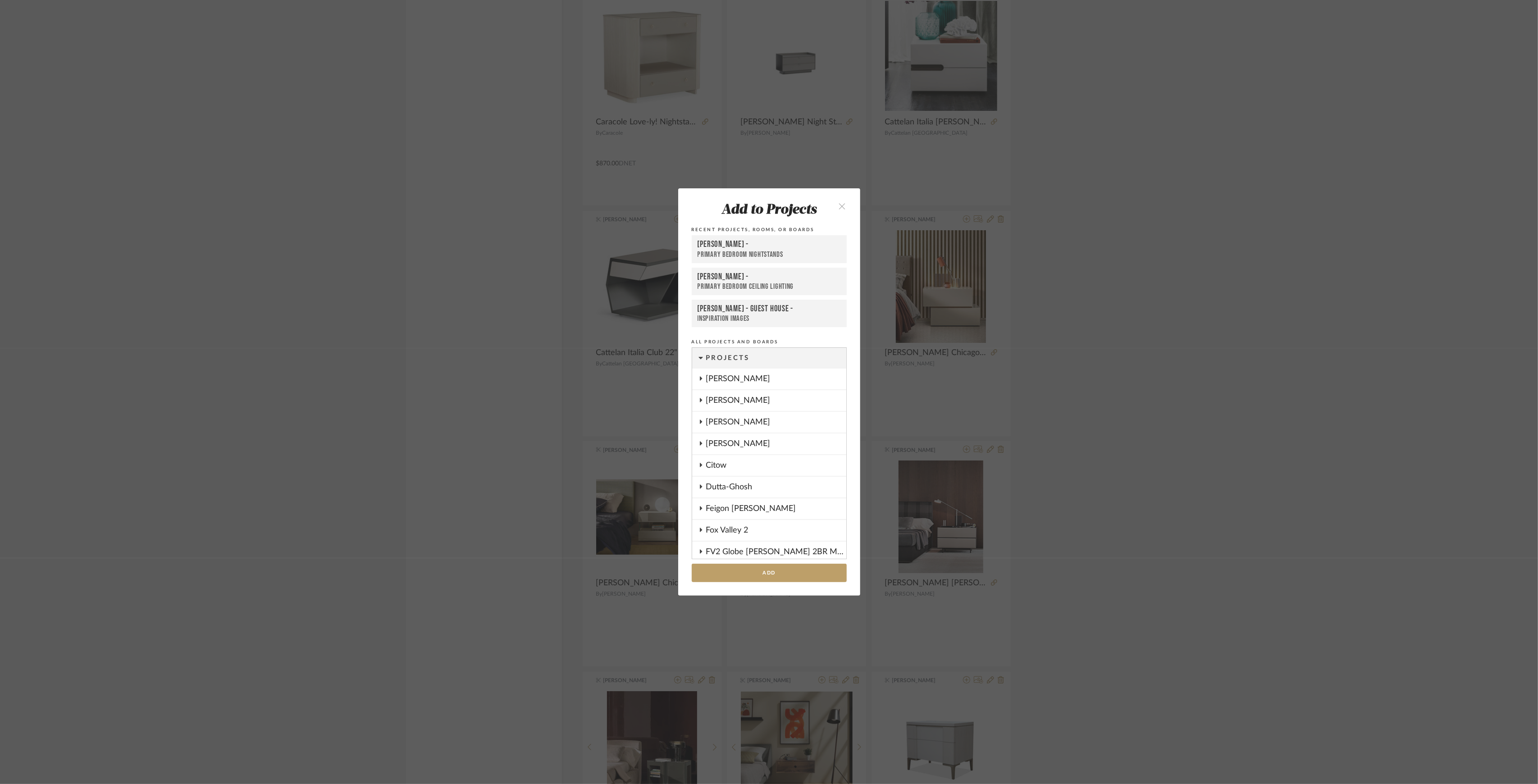
scroll to position [848, 0]
click at [786, 572] on button "Add" at bounding box center [769, 572] width 155 height 18
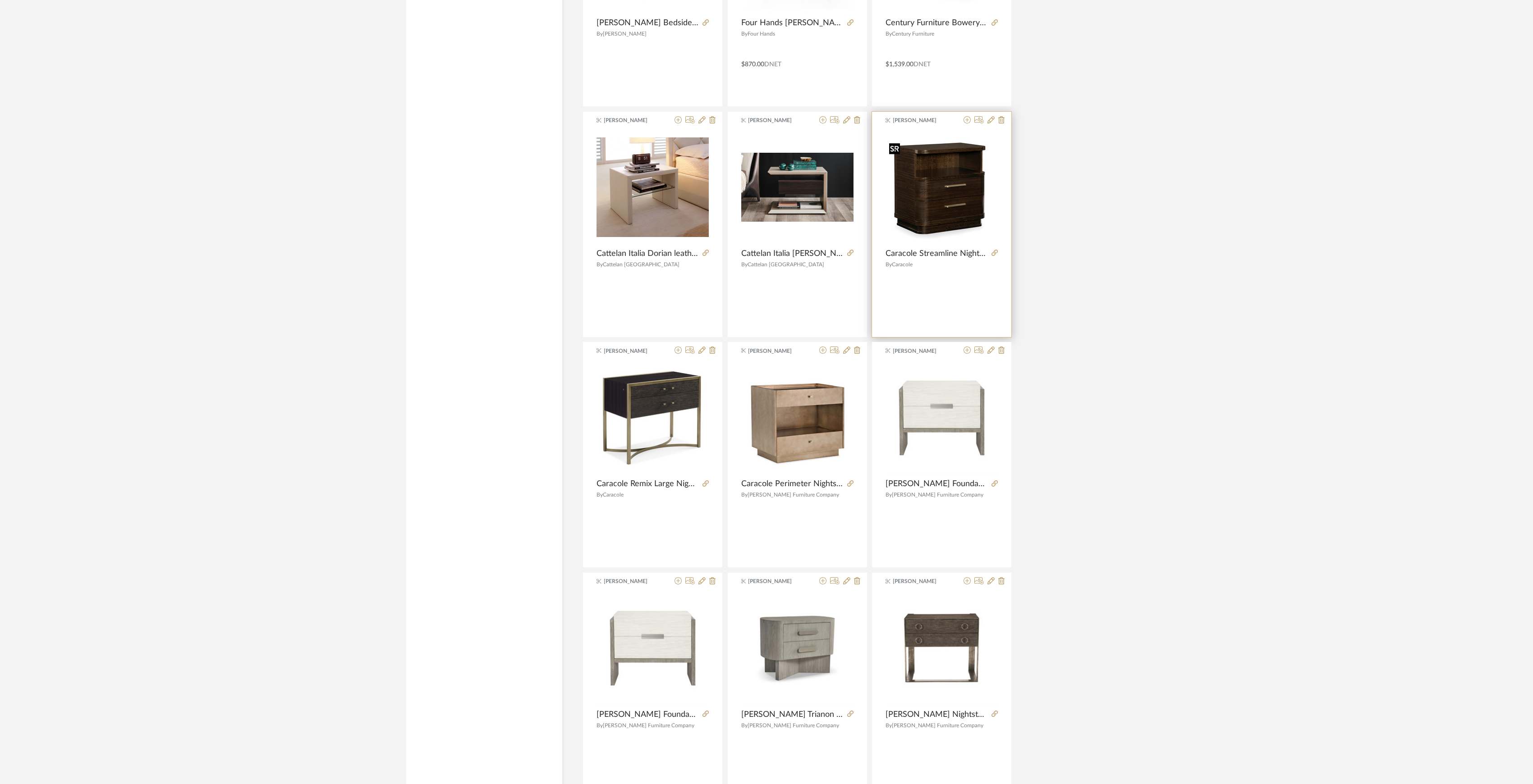
scroll to position [5058, 0]
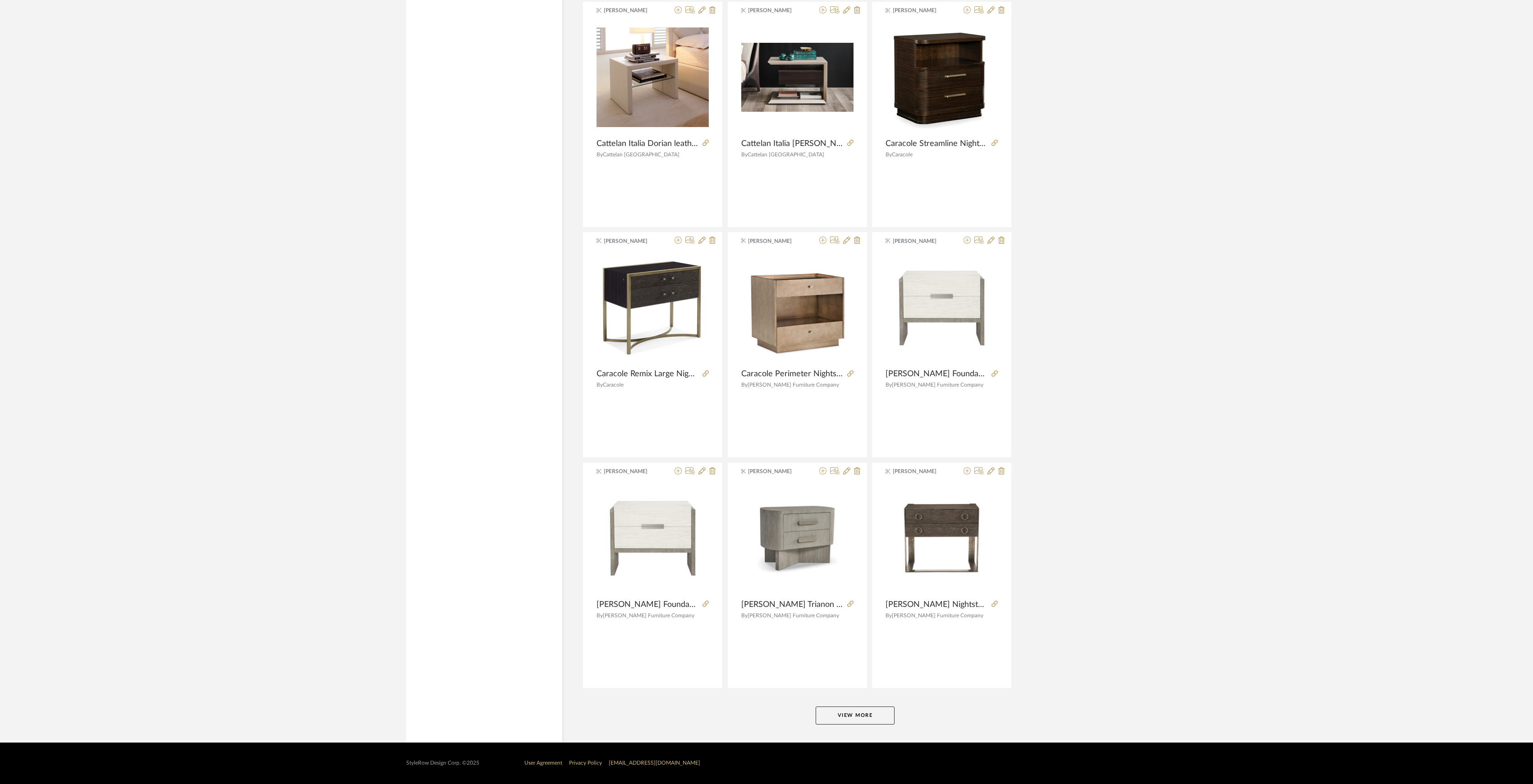
click at [873, 720] on button "View More" at bounding box center [856, 715] width 79 height 18
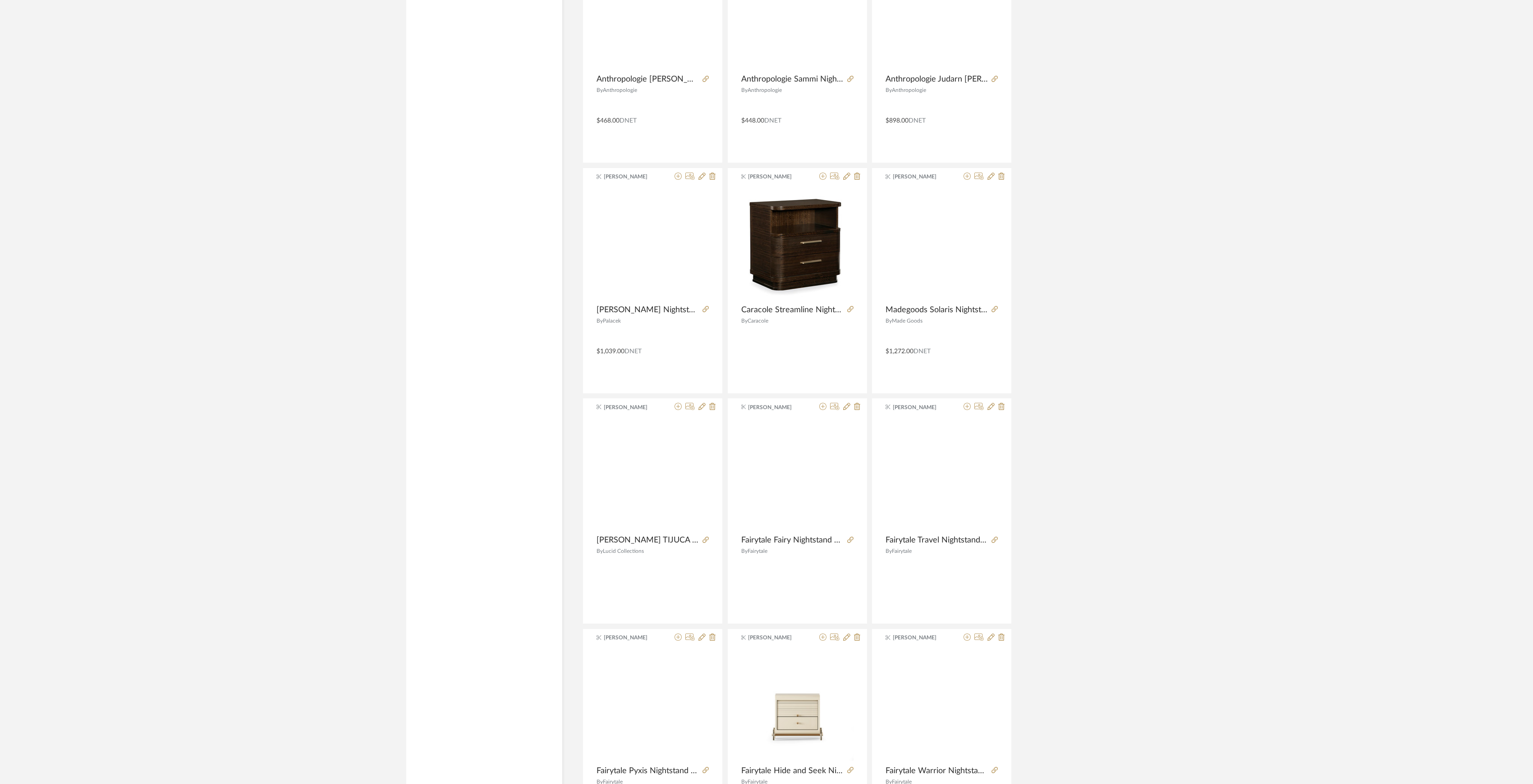
scroll to position [7828, 0]
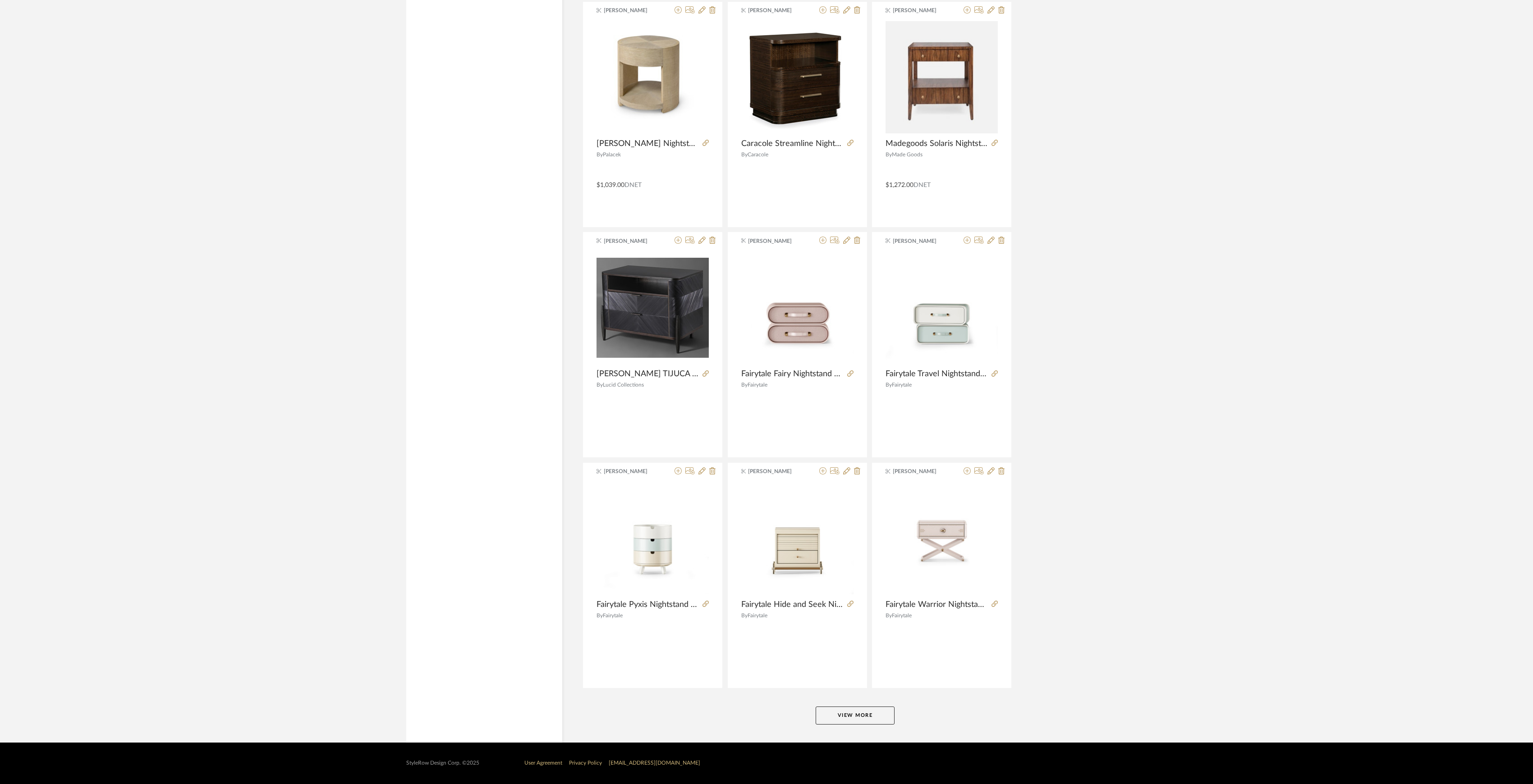
click at [853, 709] on button "View More" at bounding box center [856, 715] width 79 height 18
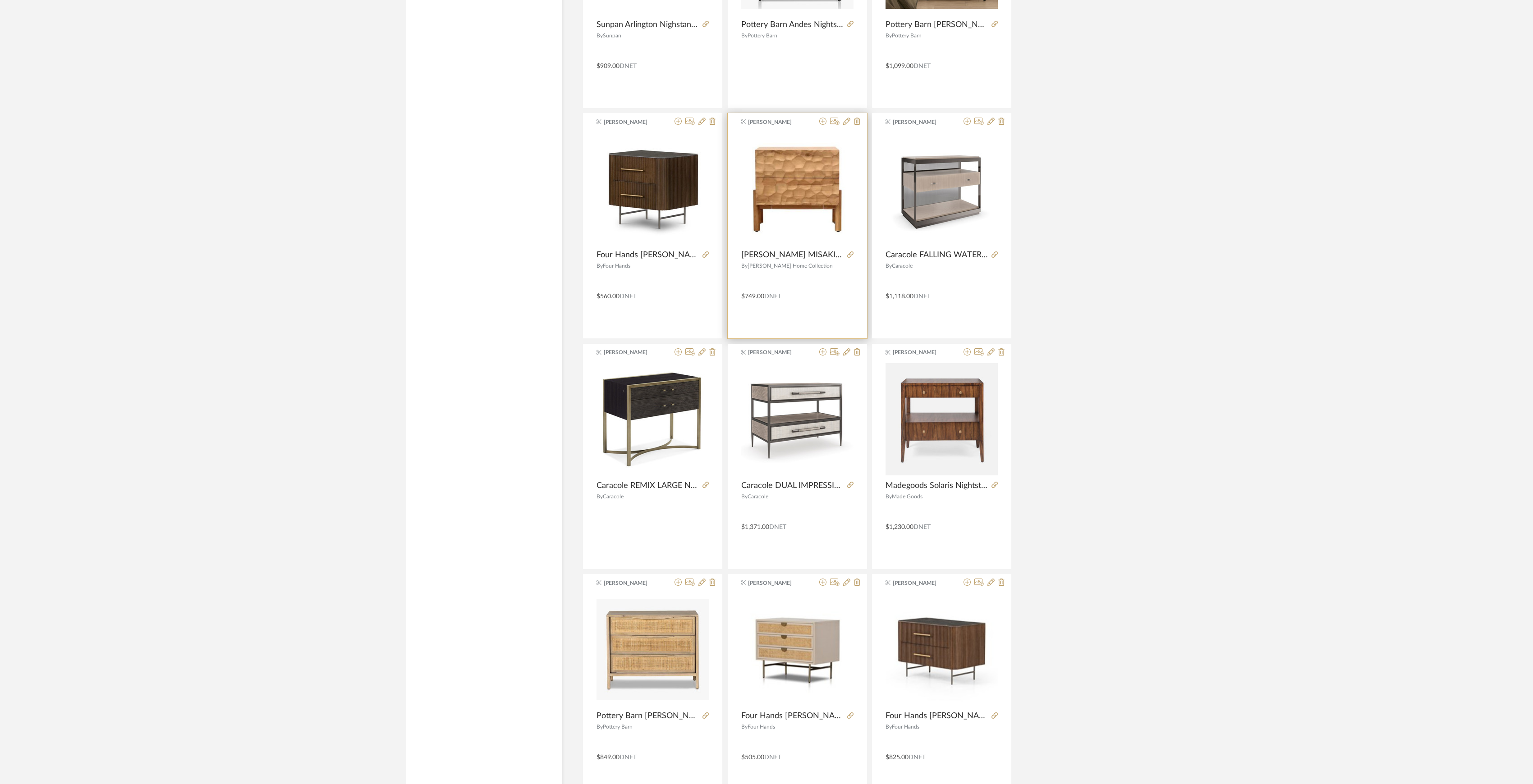
scroll to position [9038, 0]
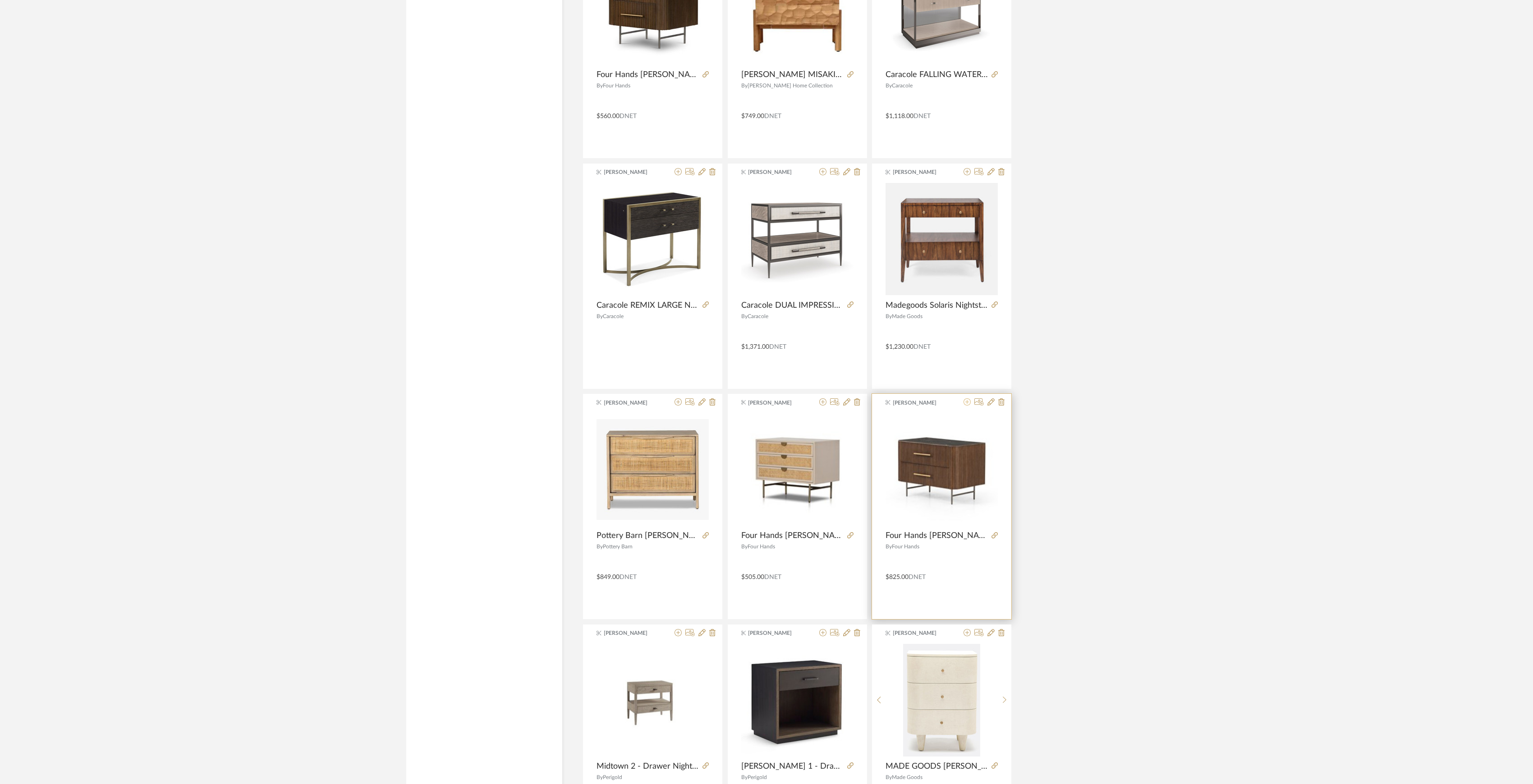
click at [969, 405] on icon at bounding box center [967, 402] width 7 height 7
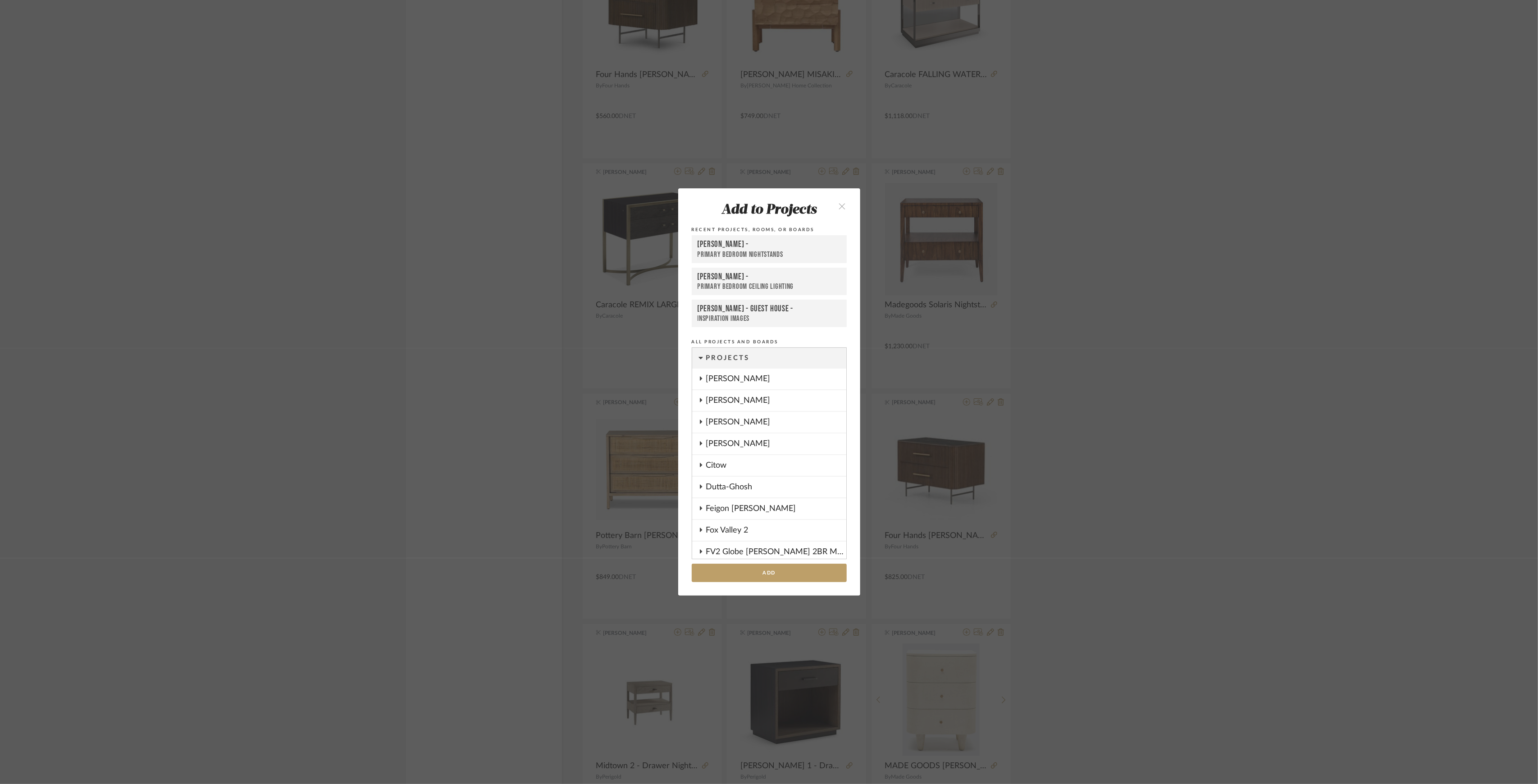
scroll to position [848, 0]
click at [807, 563] on button "Add" at bounding box center [769, 572] width 155 height 18
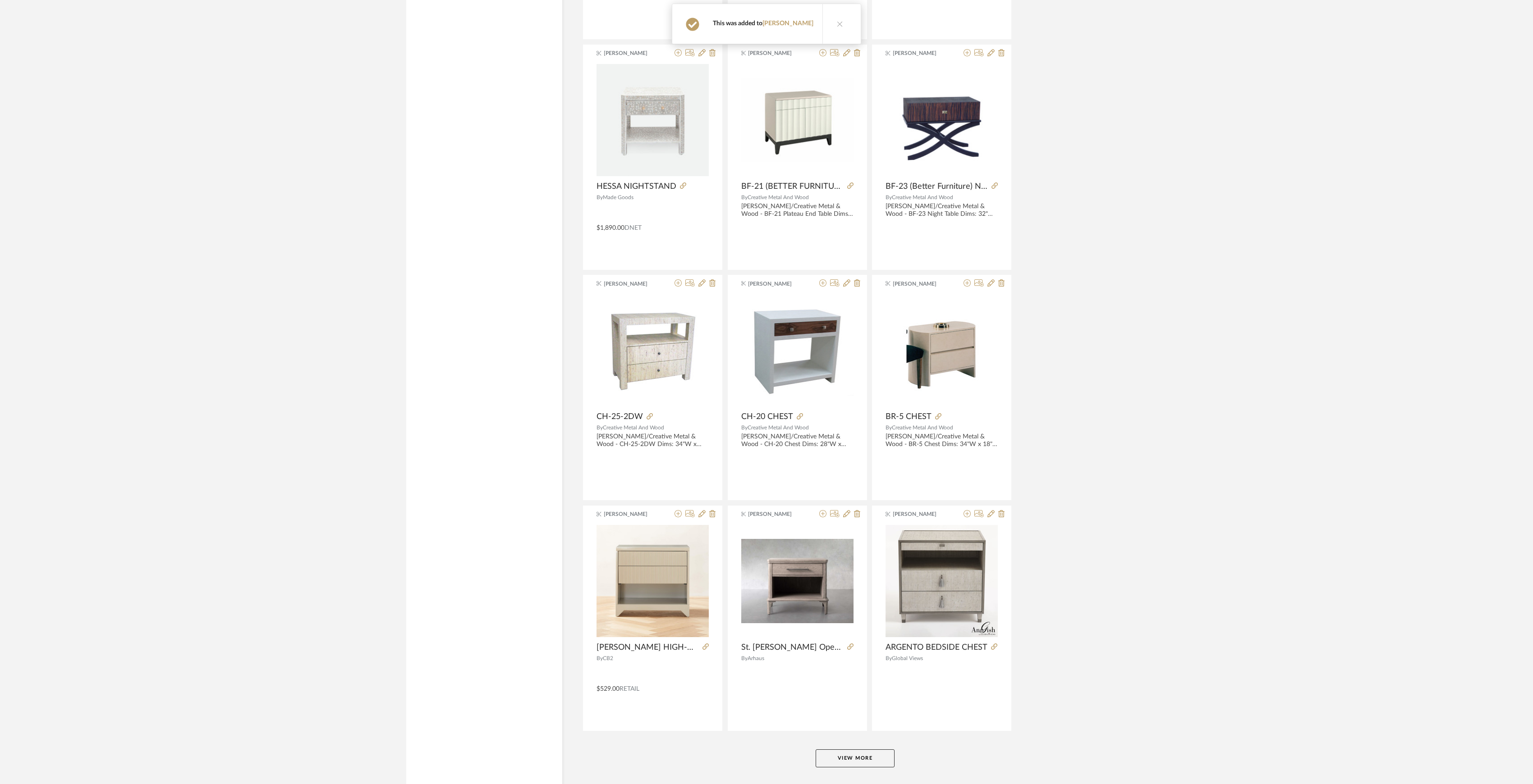
scroll to position [10597, 0]
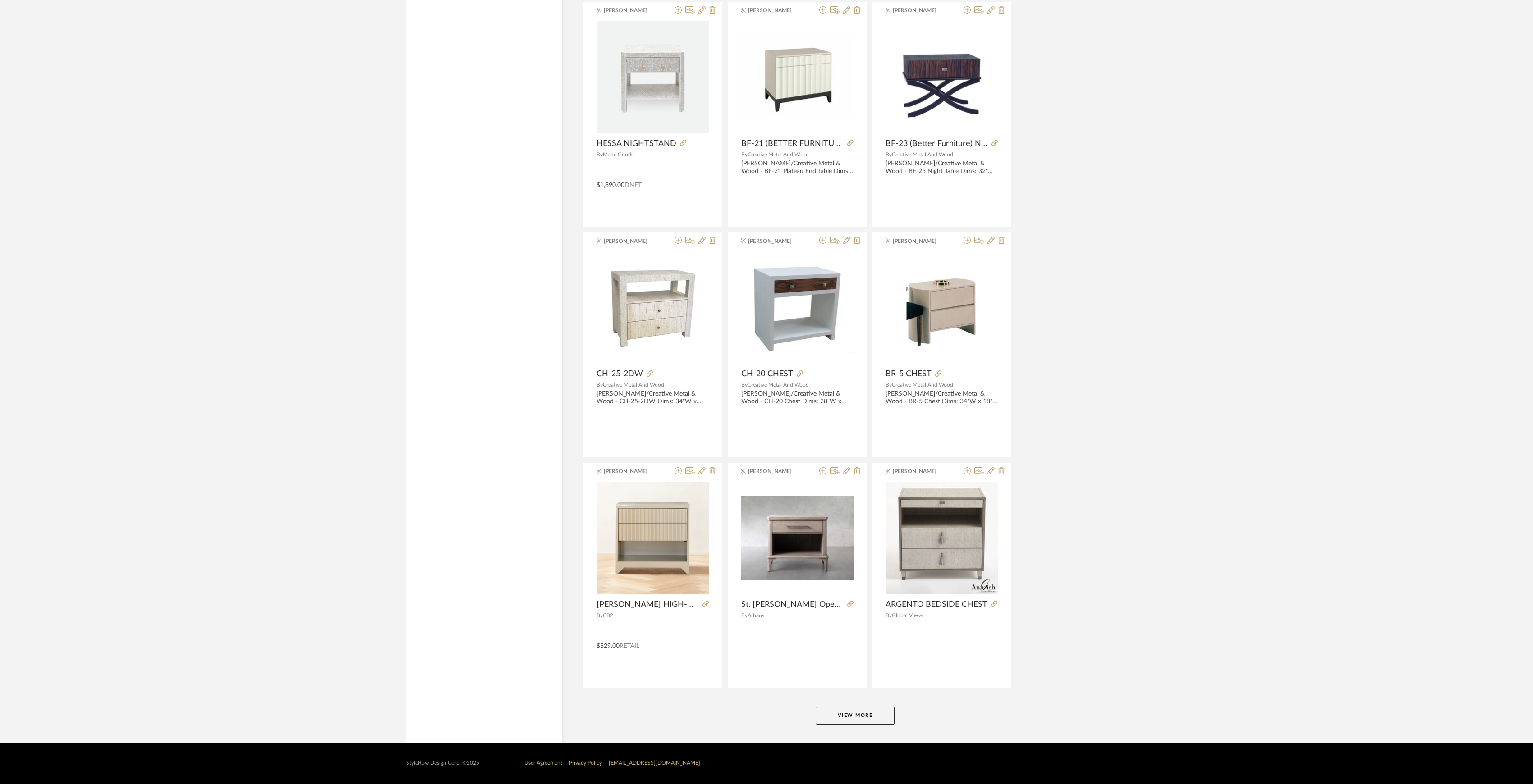
click at [850, 717] on button "View More" at bounding box center [856, 715] width 79 height 18
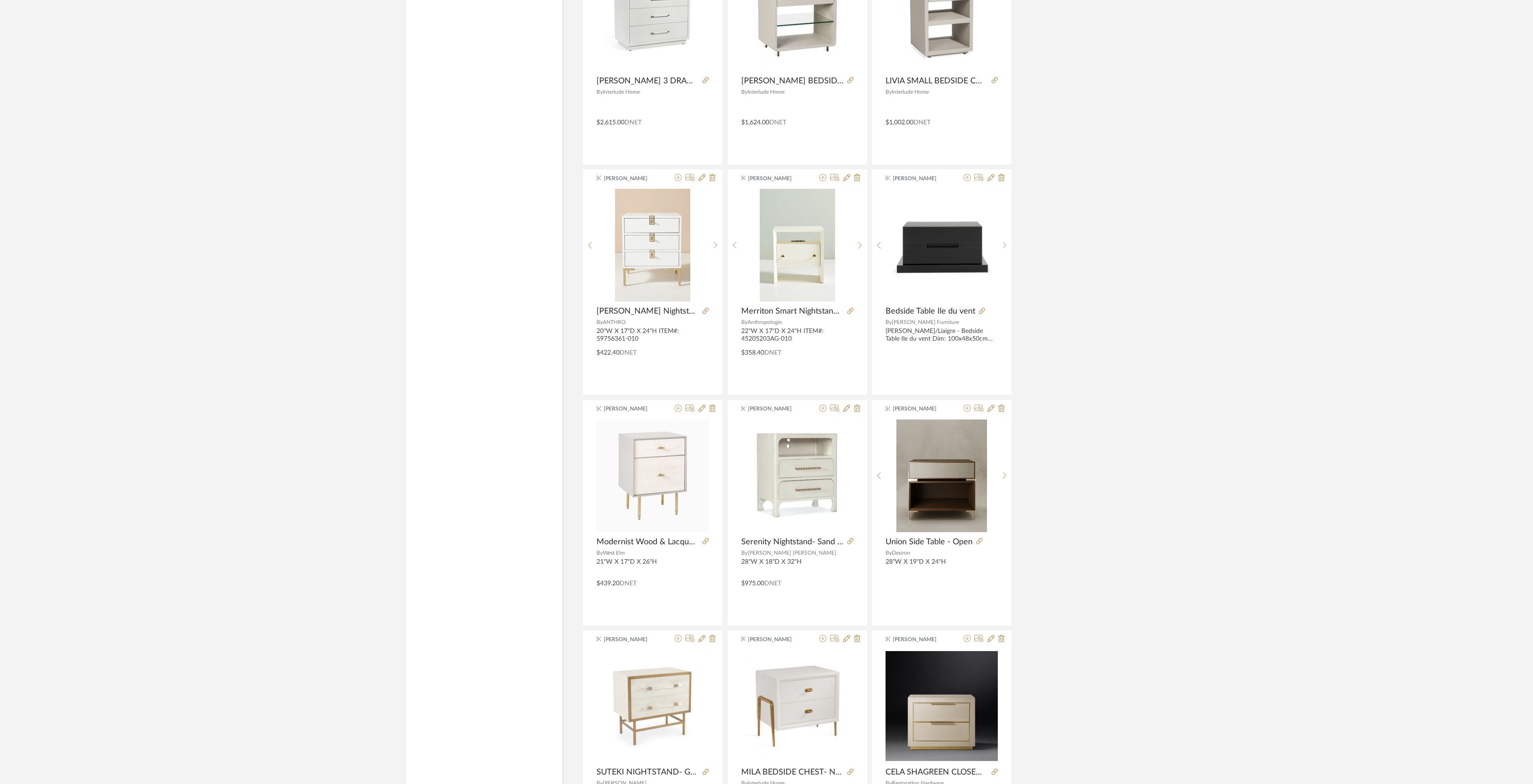
scroll to position [11808, 0]
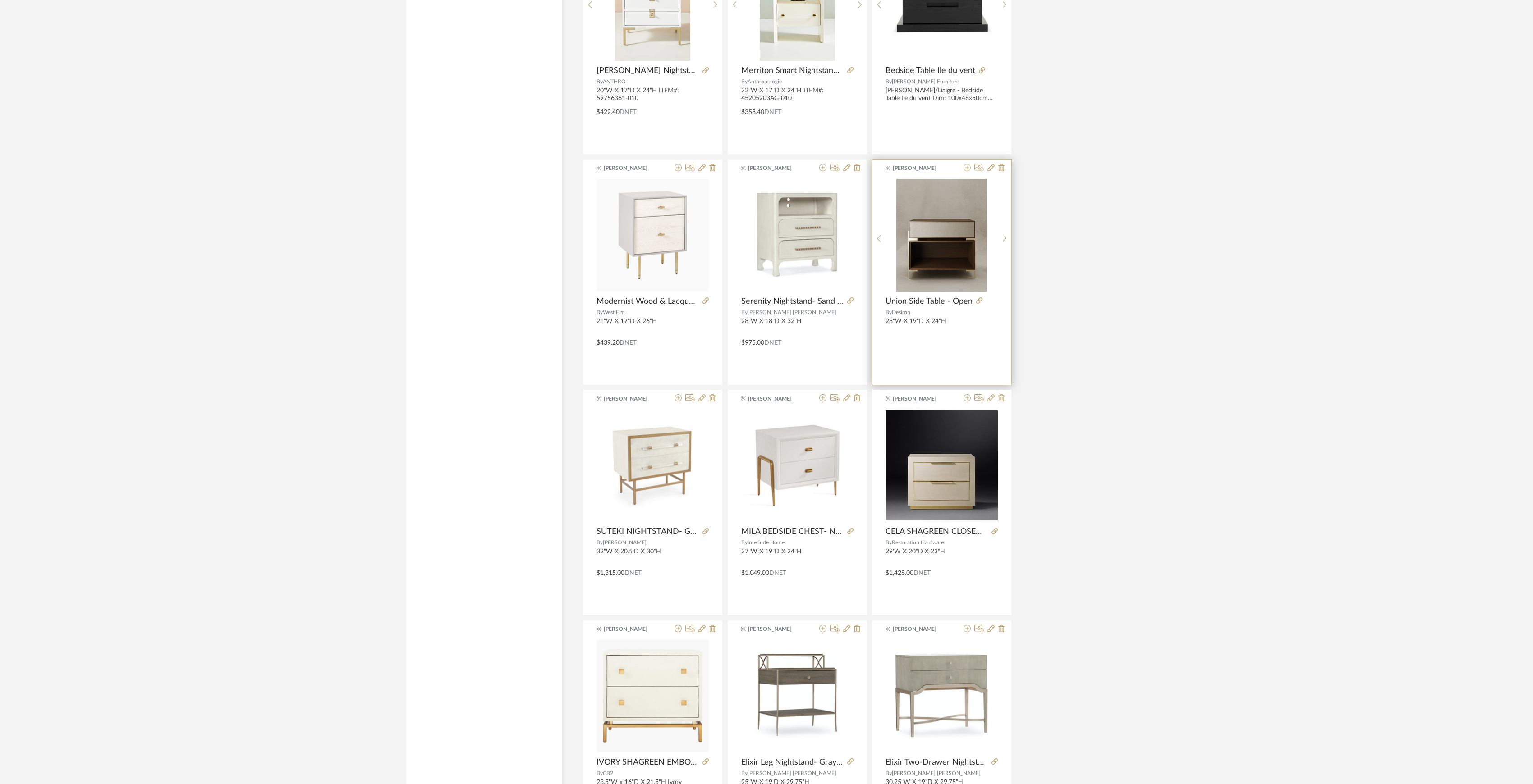
click at [969, 171] on icon at bounding box center [967, 168] width 7 height 7
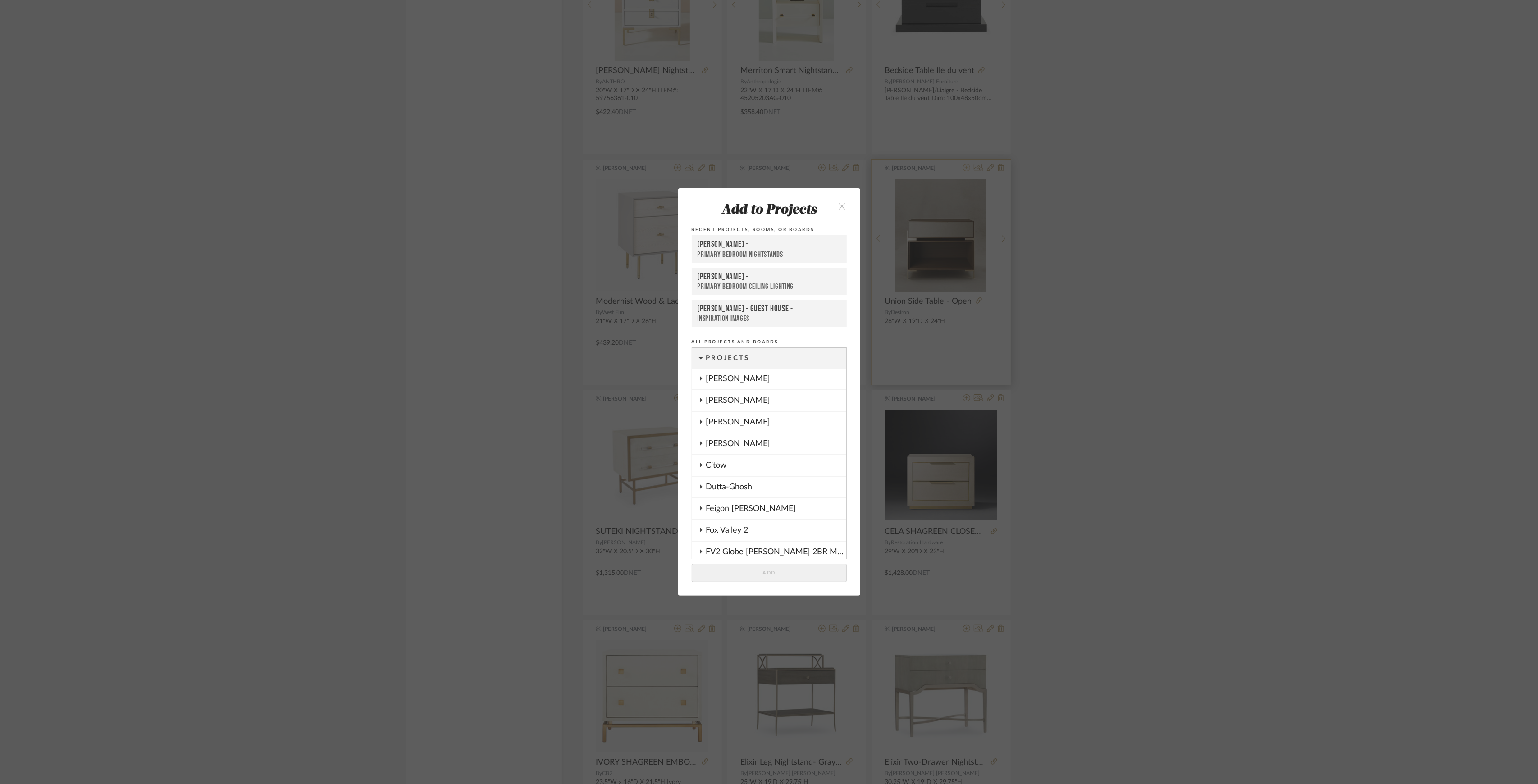
scroll to position [848, 0]
click at [785, 577] on button "Add" at bounding box center [769, 572] width 155 height 18
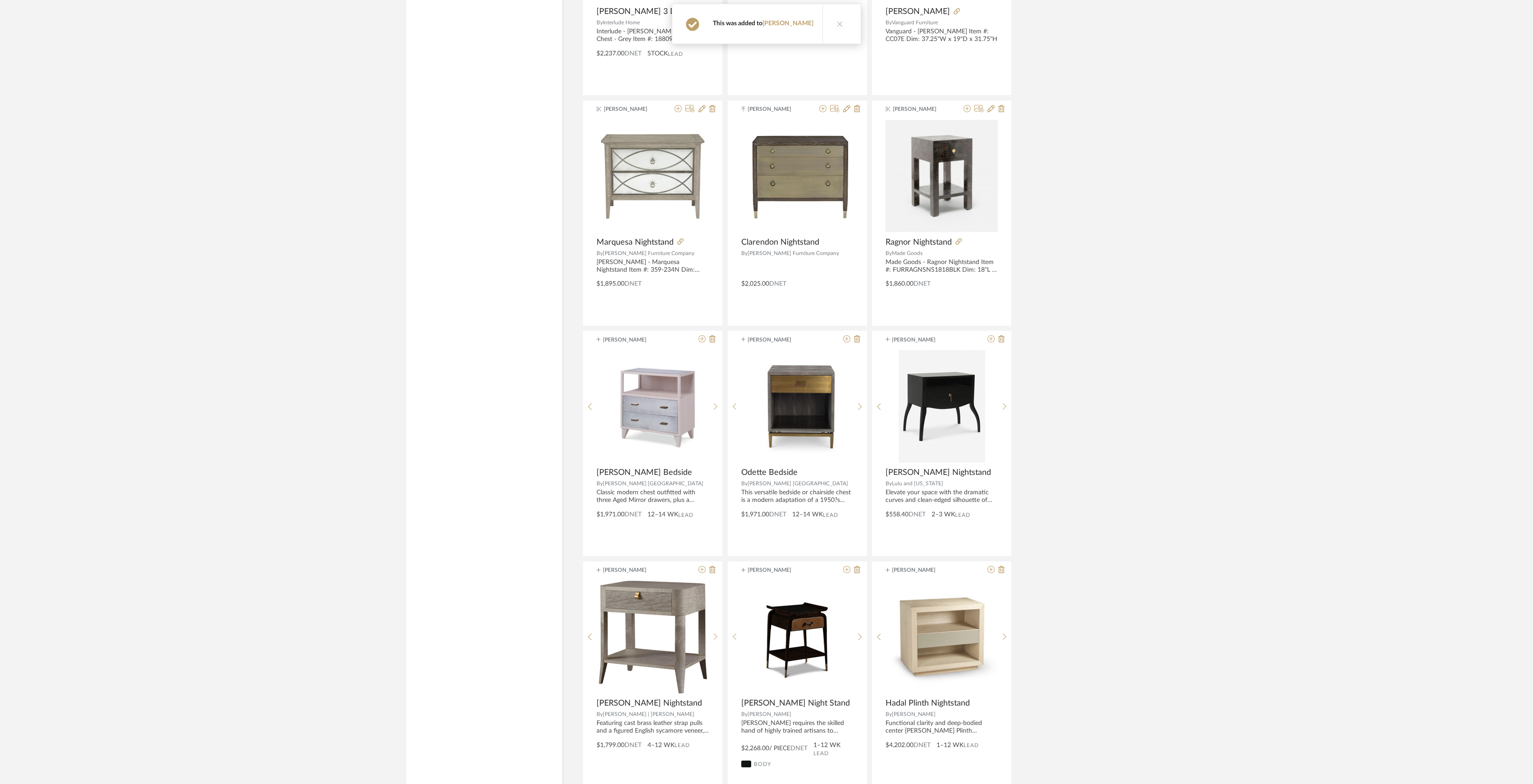
scroll to position [13366, 0]
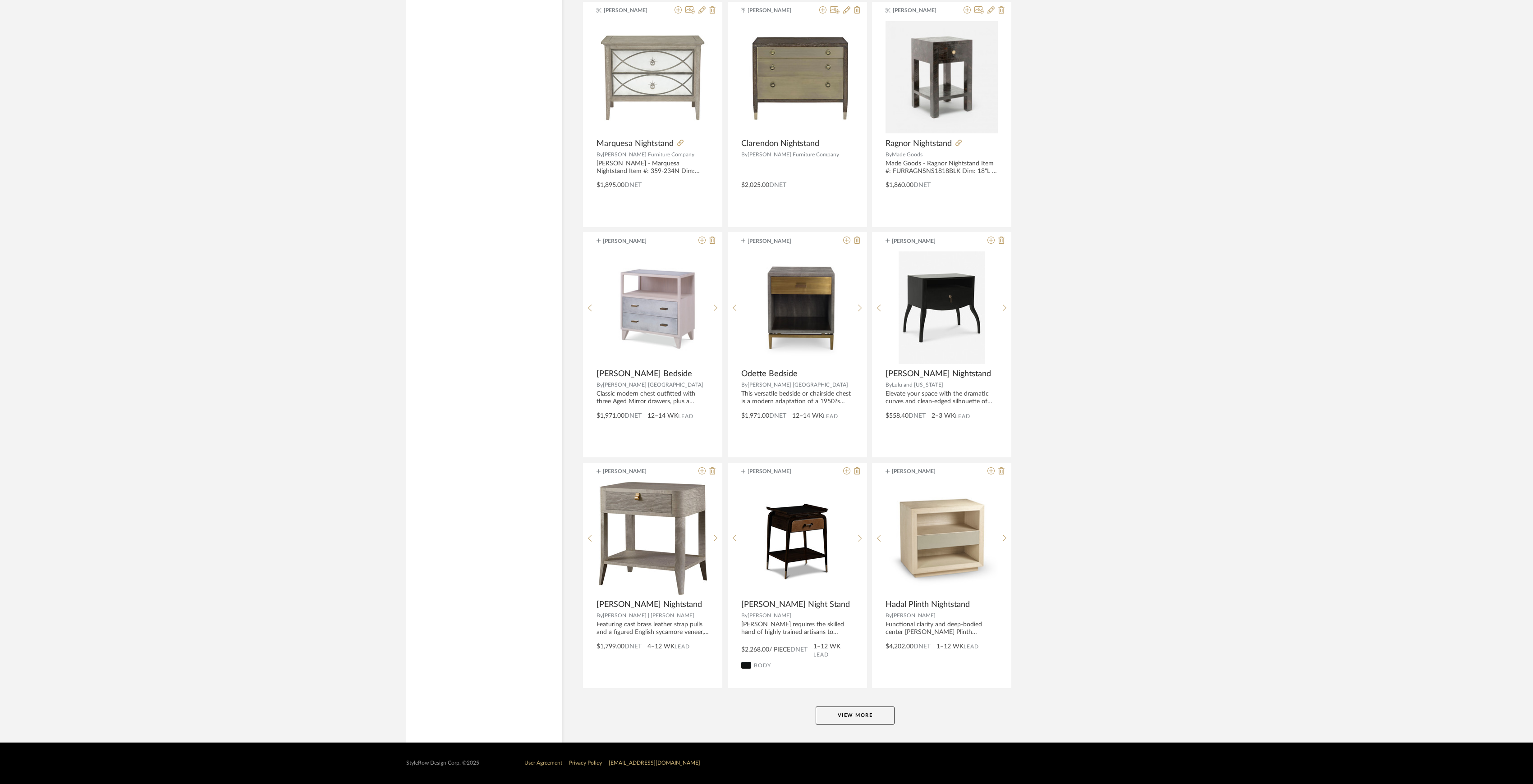
click at [853, 714] on button "View More" at bounding box center [856, 715] width 79 height 18
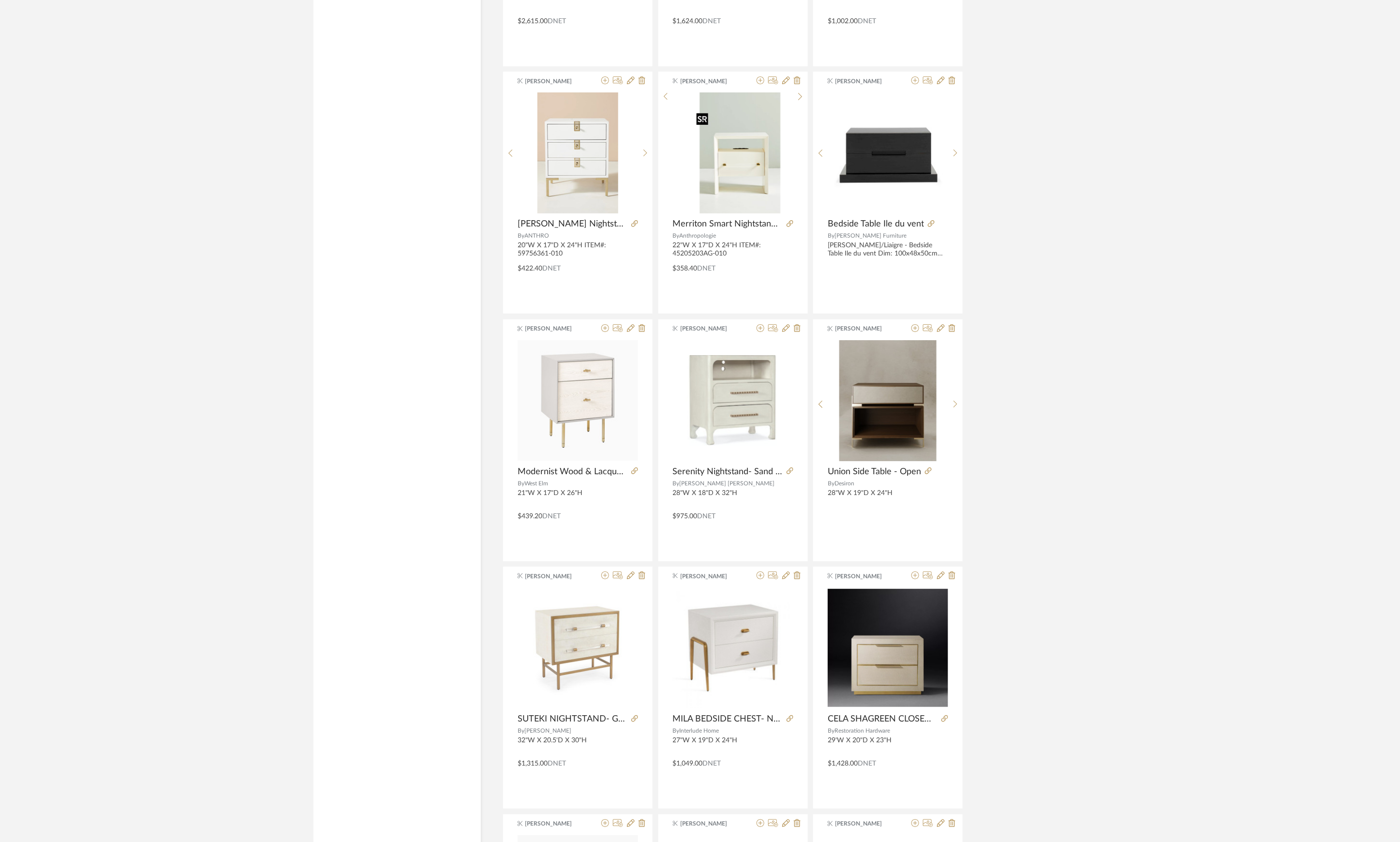
scroll to position [12146, 0]
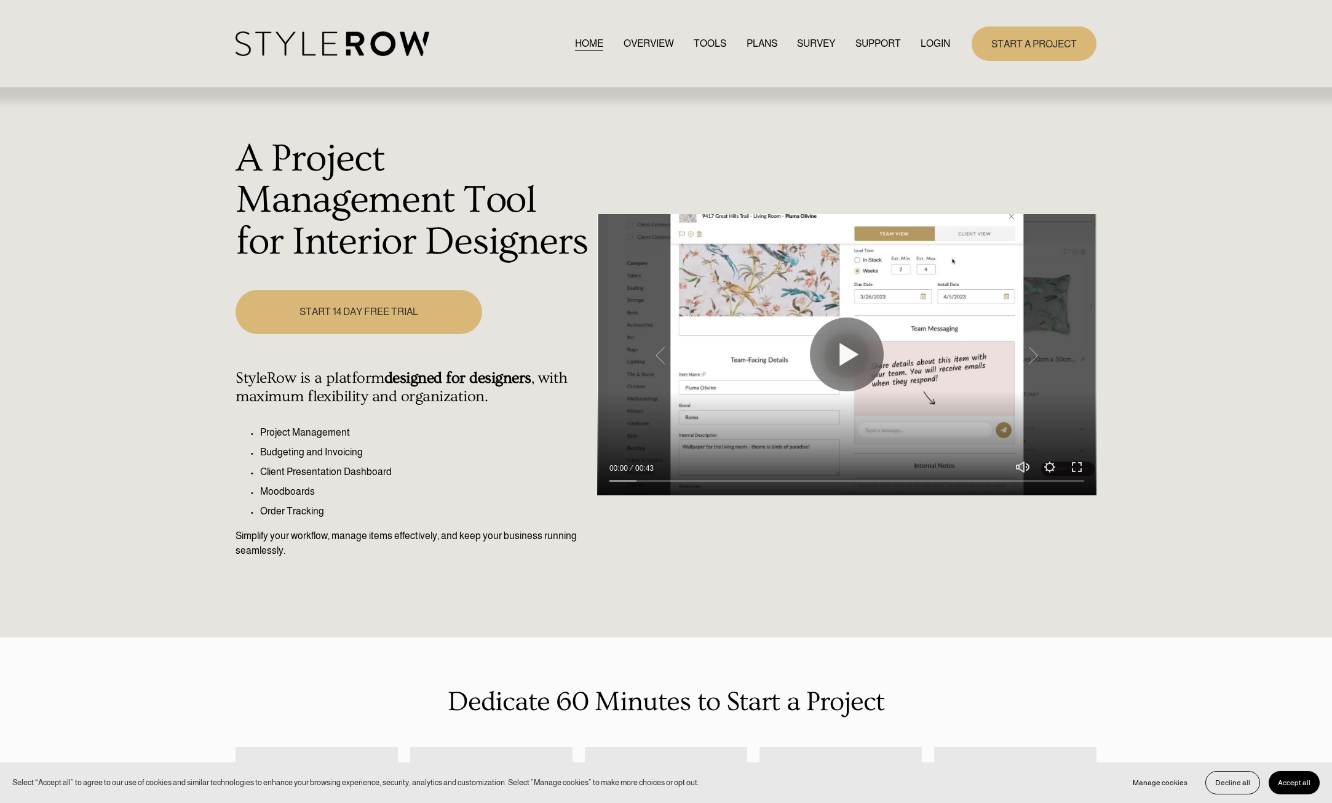
click at [937, 46] on link "LOGIN" at bounding box center [936, 43] width 30 height 17
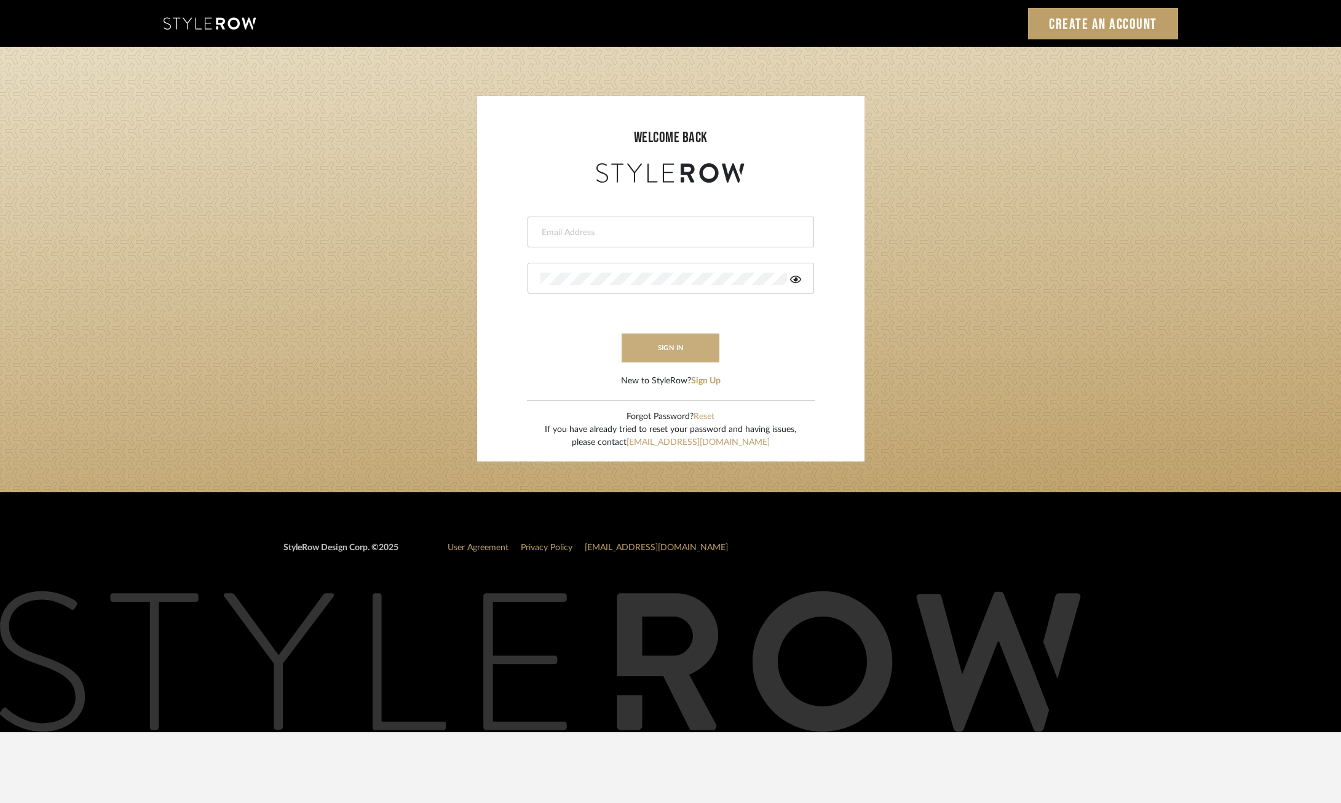
type input "ksears@morgantewilson.com"
click at [675, 343] on button "sign in" at bounding box center [671, 347] width 98 height 29
